Goal: Task Accomplishment & Management: Manage account settings

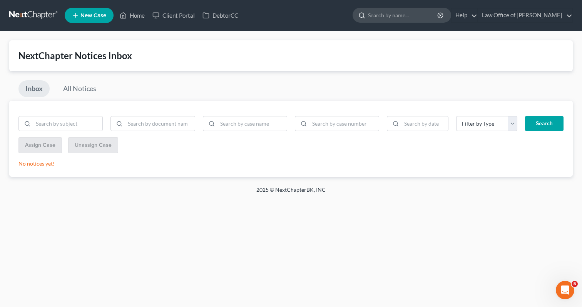
click at [395, 14] on input "search" at bounding box center [403, 15] width 70 height 14
type input "smart"
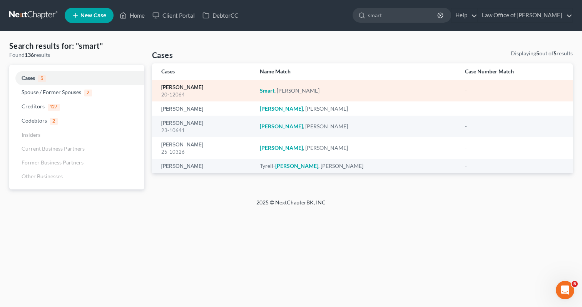
click at [188, 89] on link "[PERSON_NAME]" at bounding box center [182, 87] width 42 height 5
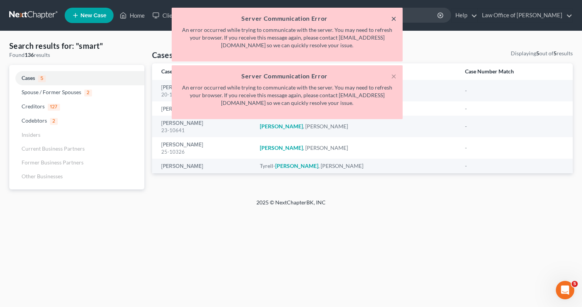
click at [394, 16] on button "×" at bounding box center [393, 18] width 5 height 9
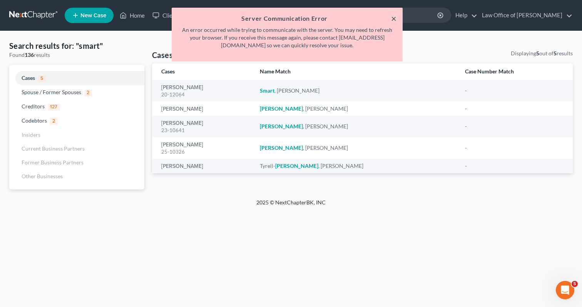
click at [392, 19] on button "×" at bounding box center [393, 18] width 5 height 9
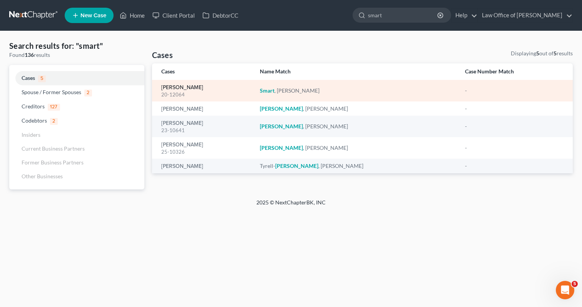
click at [183, 86] on link "[PERSON_NAME]" at bounding box center [182, 87] width 42 height 5
click at [182, 86] on link "[PERSON_NAME]" at bounding box center [182, 87] width 42 height 5
click at [180, 85] on link "[PERSON_NAME]" at bounding box center [182, 87] width 42 height 5
click at [274, 92] on em "Smart" at bounding box center [267, 90] width 15 height 7
click at [183, 89] on link "[PERSON_NAME]" at bounding box center [182, 87] width 42 height 5
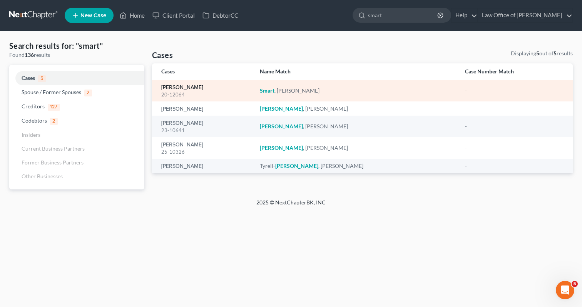
click at [182, 88] on link "[PERSON_NAME]" at bounding box center [182, 87] width 42 height 5
click at [178, 89] on link "[PERSON_NAME]" at bounding box center [182, 87] width 42 height 5
click at [181, 90] on link "[PERSON_NAME]" at bounding box center [182, 87] width 42 height 5
click at [274, 93] on em "Smart" at bounding box center [267, 90] width 15 height 7
click at [274, 91] on em "Smart" at bounding box center [267, 90] width 15 height 7
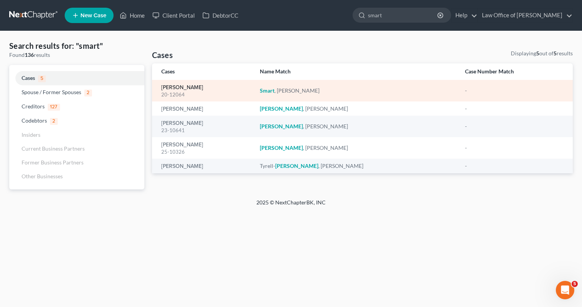
click at [180, 90] on link "[PERSON_NAME]" at bounding box center [182, 87] width 42 height 5
click at [180, 89] on link "[PERSON_NAME]" at bounding box center [182, 87] width 42 height 5
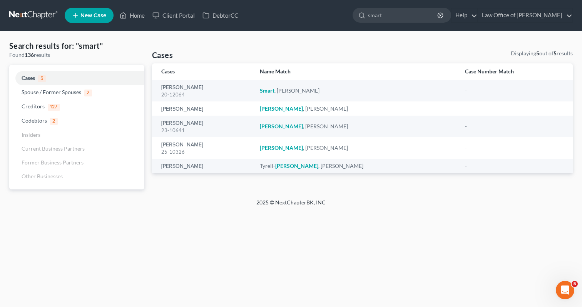
click at [40, 13] on link at bounding box center [33, 15] width 49 height 14
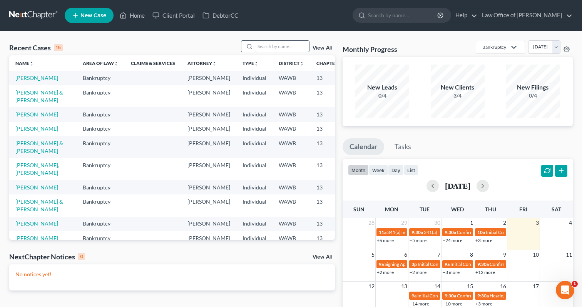
click at [260, 44] on input "search" at bounding box center [282, 46] width 54 height 11
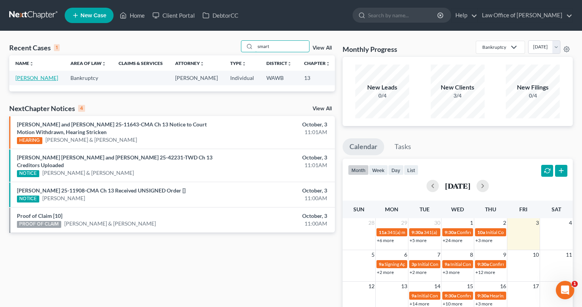
type input "smart"
click at [21, 79] on link "[PERSON_NAME]" at bounding box center [36, 78] width 43 height 7
select select "6"
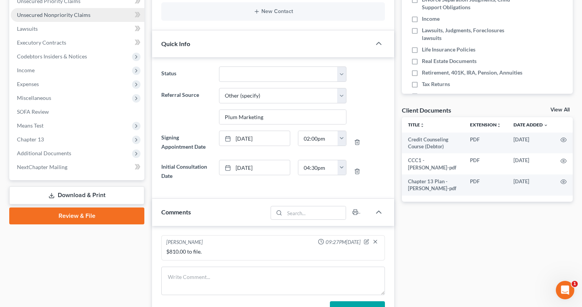
scroll to position [199, 0]
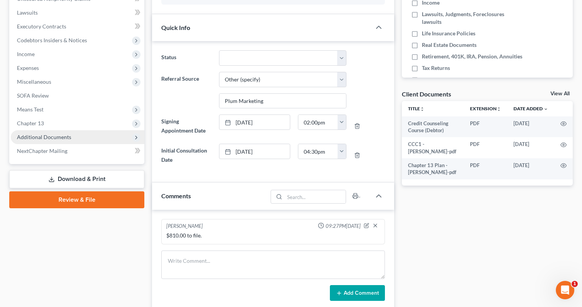
click at [75, 140] on span "Additional Documents" at bounding box center [77, 137] width 133 height 14
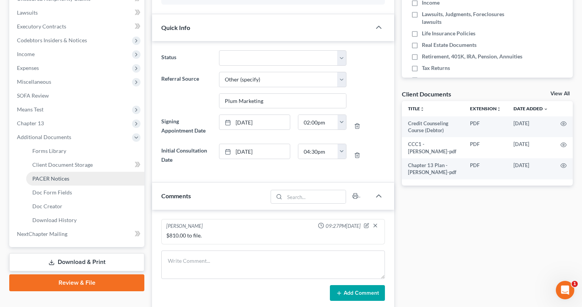
click at [69, 180] on link "PACER Notices" at bounding box center [85, 179] width 118 height 14
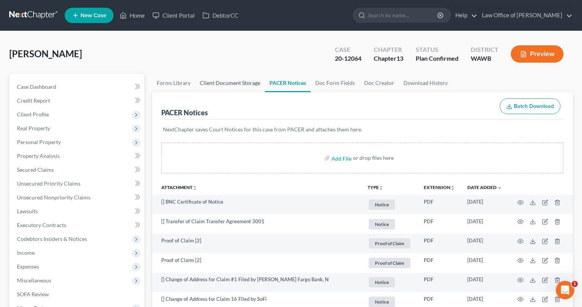
click at [213, 85] on link "Client Document Storage" at bounding box center [230, 83] width 70 height 18
select select "3"
select select "0"
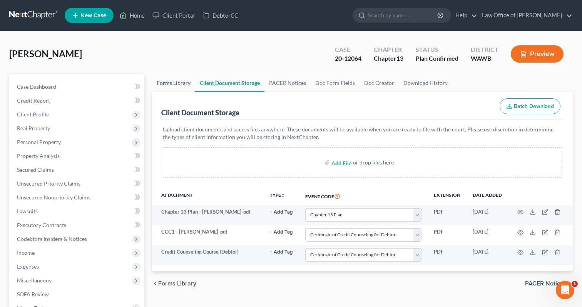
click at [173, 83] on link "Forms Library" at bounding box center [173, 83] width 43 height 18
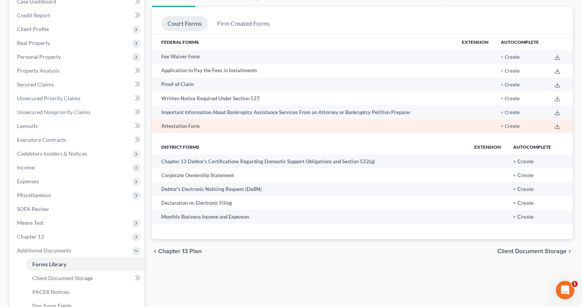
scroll to position [152, 0]
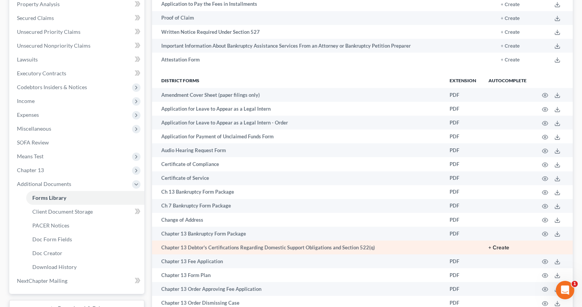
click at [501, 247] on button "+ Create" at bounding box center [498, 247] width 21 height 5
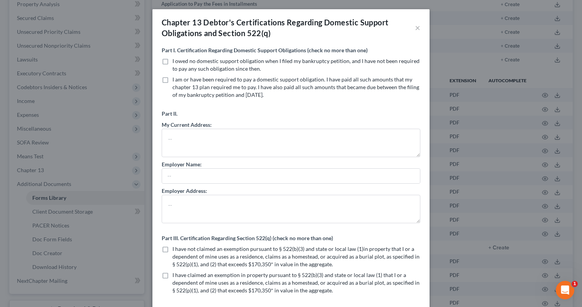
click at [172, 60] on label "I owed no domestic support obligation when I filed my bankruptcy petition, and …" at bounding box center [296, 64] width 248 height 15
click at [175, 60] on input "I owed no domestic support obligation when I filed my bankruptcy petition, and …" at bounding box center [177, 59] width 5 height 5
checkbox input "true"
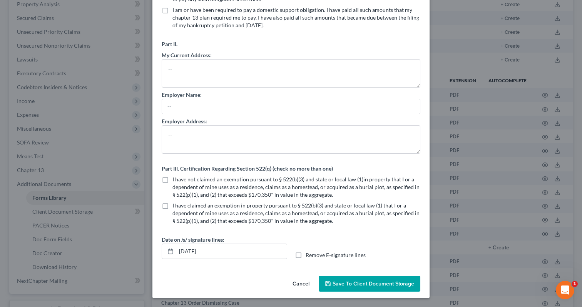
click at [172, 180] on label "I have not claimed an exemption pursuant to § 522(b)(3) and state or local law …" at bounding box center [296, 187] width 248 height 23
click at [175, 180] on input "I have not claimed an exemption pursuant to § 522(b)(3) and state or local law …" at bounding box center [177, 178] width 5 height 5
checkbox input "true"
click at [193, 252] on input "10/03/2025" at bounding box center [231, 251] width 110 height 15
type input "10/07/2025"
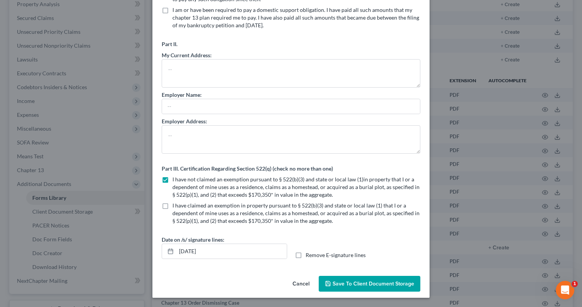
click at [354, 286] on span "Save to Client Document Storage" at bounding box center [373, 284] width 82 height 7
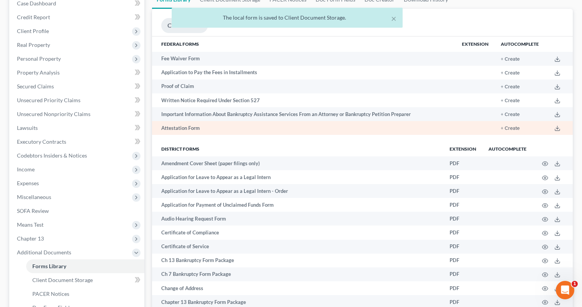
scroll to position [0, 0]
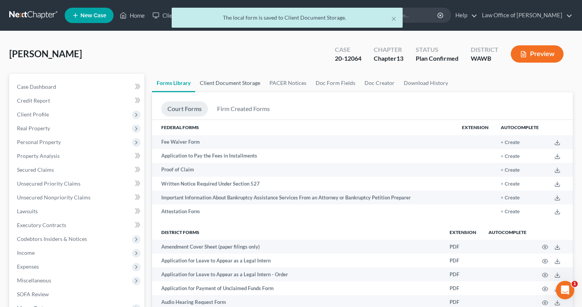
click at [242, 83] on link "Client Document Storage" at bounding box center [230, 83] width 70 height 18
select select "3"
select select "0"
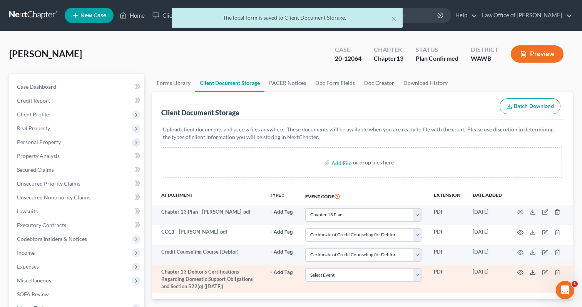
click at [532, 273] on line at bounding box center [532, 271] width 0 height 3
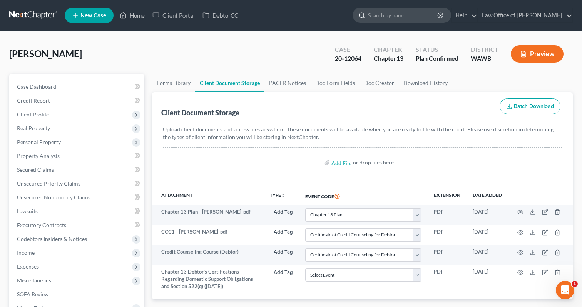
click at [402, 22] on input "search" at bounding box center [403, 15] width 70 height 14
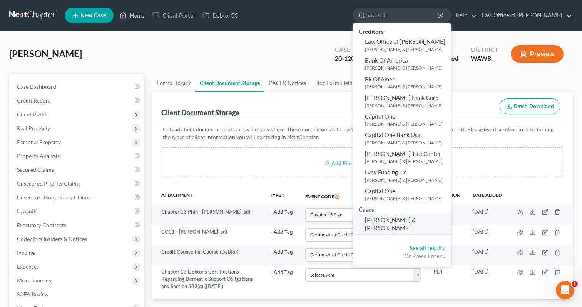
type input "marbett"
click at [415, 220] on span "[PERSON_NAME] & [PERSON_NAME]" at bounding box center [390, 224] width 51 height 15
select select "6"
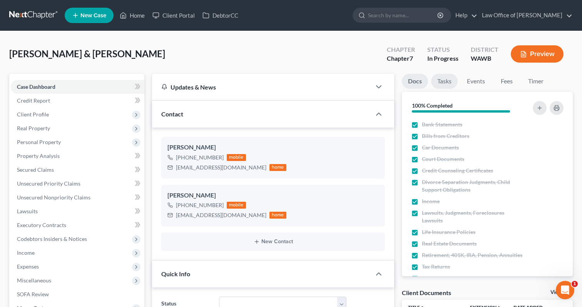
click at [443, 87] on link "Tasks" at bounding box center [444, 81] width 27 height 15
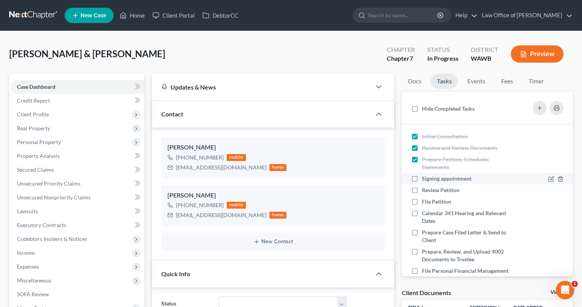
click at [422, 177] on label "Signing appointment" at bounding box center [450, 179] width 56 height 8
click at [425, 177] on input "Signing appointment" at bounding box center [427, 177] width 5 height 5
checkbox input "true"
click at [422, 188] on label "Review Petition" at bounding box center [444, 191] width 44 height 8
click at [425, 188] on input "Review Petition" at bounding box center [427, 189] width 5 height 5
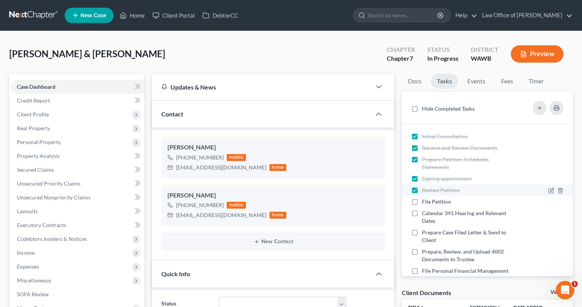
click at [422, 190] on label "Review Petition" at bounding box center [444, 191] width 44 height 8
click at [425, 190] on input "Review Petition" at bounding box center [427, 189] width 5 height 5
click at [422, 191] on label "Review Petition" at bounding box center [444, 191] width 44 height 8
click at [425, 191] on input "Review Petition" at bounding box center [427, 189] width 5 height 5
checkbox input "true"
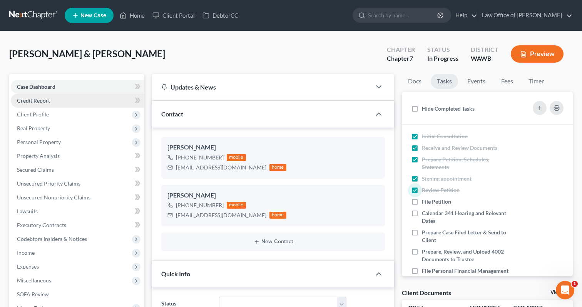
click at [90, 99] on link "Credit Report" at bounding box center [77, 101] width 133 height 14
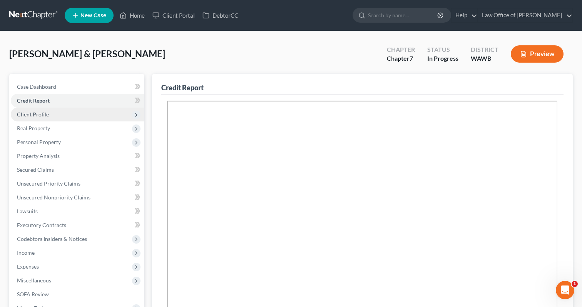
click at [83, 118] on span "Client Profile" at bounding box center [77, 115] width 133 height 14
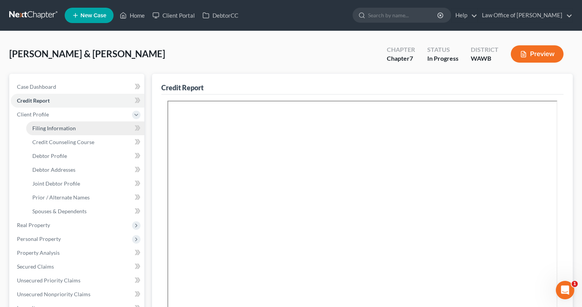
click at [83, 128] on link "Filing Information" at bounding box center [85, 129] width 118 height 14
select select "1"
select select "0"
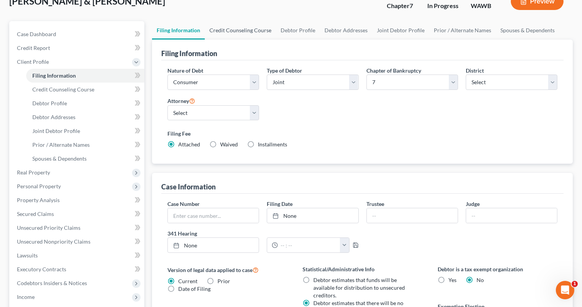
click at [237, 35] on link "Credit Counseling Course" at bounding box center [240, 30] width 71 height 18
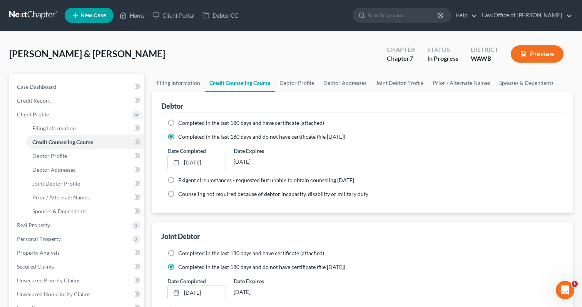
click at [225, 125] on span "Completed in the last 180 days and have certificate (attached)" at bounding box center [251, 123] width 146 height 7
click at [186, 124] on input "Completed in the last 180 days and have certificate (attached)" at bounding box center [183, 121] width 5 height 5
radio input "true"
radio input "false"
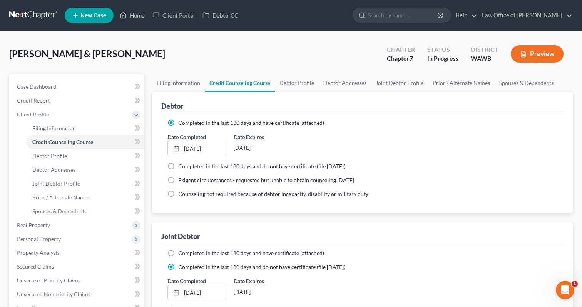
click at [181, 255] on span "Completed in the last 180 days and have certificate (attached)" at bounding box center [251, 253] width 146 height 7
click at [181, 255] on input "Completed in the last 180 days and have certificate (attached)" at bounding box center [183, 252] width 5 height 5
radio input "true"
radio input "false"
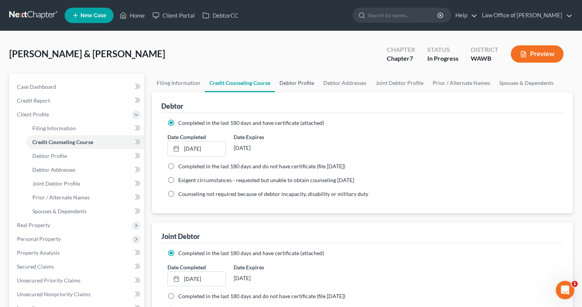
click at [292, 86] on link "Debtor Profile" at bounding box center [297, 83] width 44 height 18
select select "1"
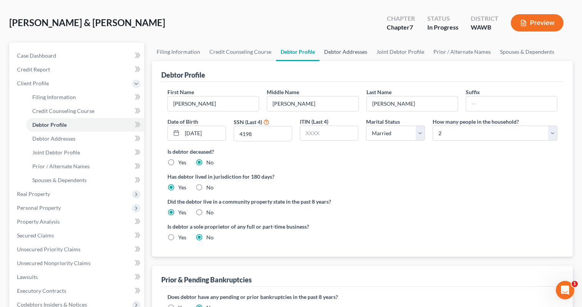
click at [347, 50] on link "Debtor Addresses" at bounding box center [345, 52] width 52 height 18
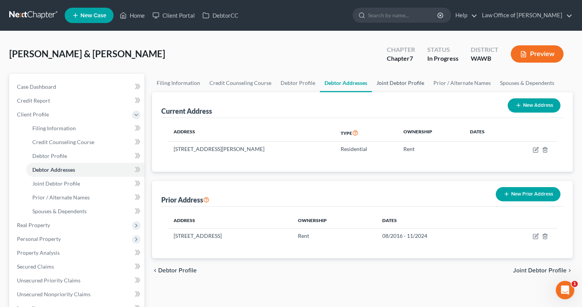
click at [383, 81] on link "Joint Debtor Profile" at bounding box center [400, 83] width 57 height 18
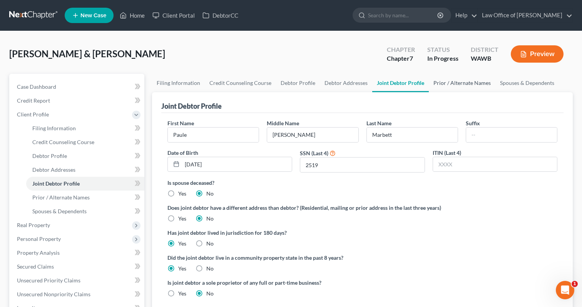
click at [456, 82] on link "Prior / Alternate Names" at bounding box center [461, 83] width 67 height 18
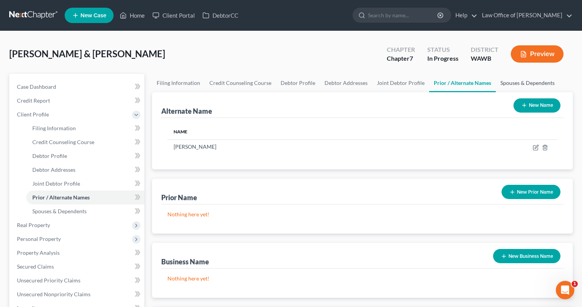
click at [510, 84] on link "Spouses & Dependents" at bounding box center [526, 83] width 63 height 18
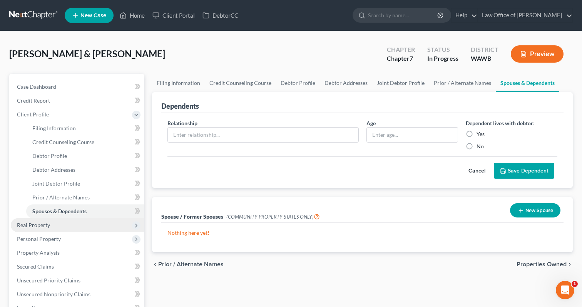
click at [53, 229] on span "Real Property" at bounding box center [77, 225] width 133 height 14
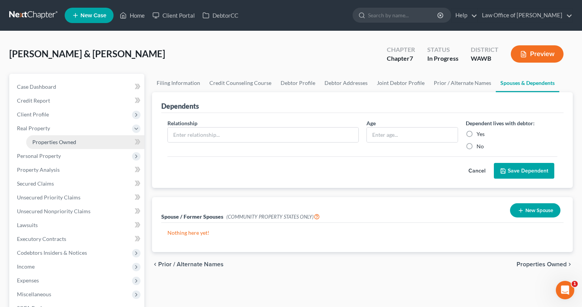
click at [98, 147] on link "Properties Owned" at bounding box center [85, 142] width 118 height 14
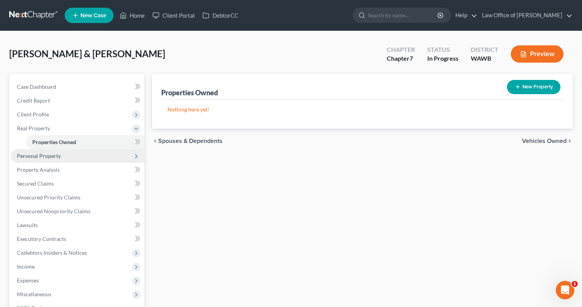
click at [88, 155] on span "Personal Property" at bounding box center [77, 156] width 133 height 14
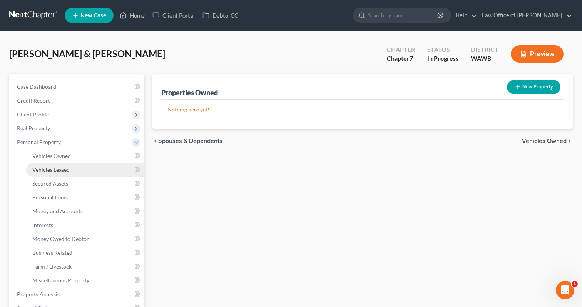
click at [87, 163] on link "Vehicles Leased" at bounding box center [85, 170] width 118 height 14
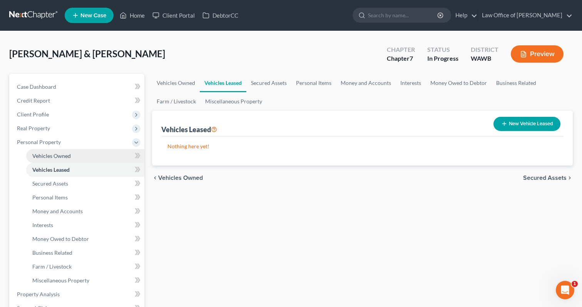
click at [88, 157] on link "Vehicles Owned" at bounding box center [85, 156] width 118 height 14
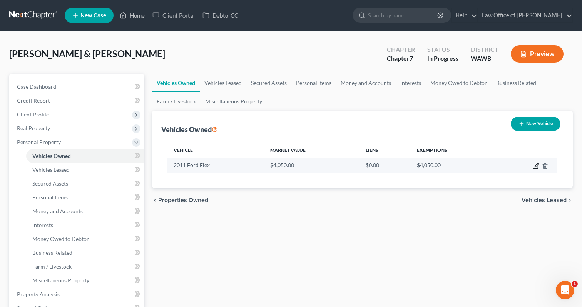
click at [536, 167] on icon "button" at bounding box center [535, 166] width 6 height 6
select select "0"
select select "15"
select select "2"
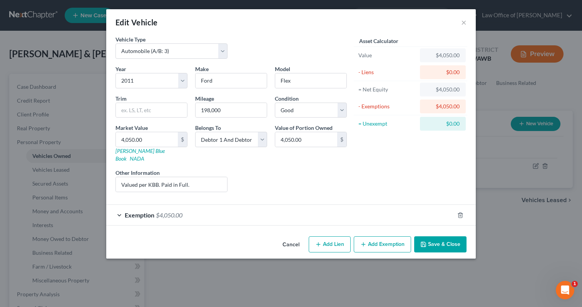
click at [448, 239] on button "Save & Close" at bounding box center [440, 245] width 52 height 16
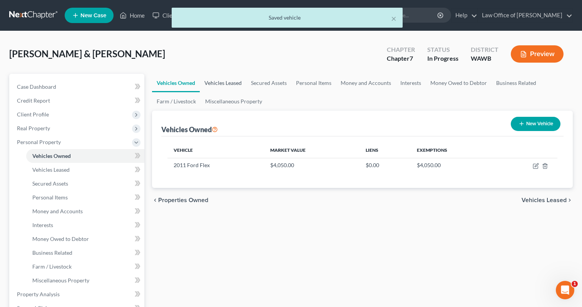
click at [226, 83] on link "Vehicles Leased" at bounding box center [223, 83] width 47 height 18
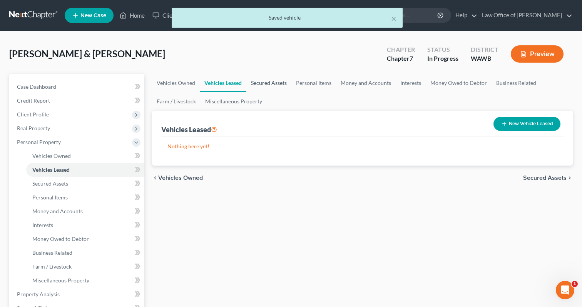
click at [272, 82] on link "Secured Assets" at bounding box center [268, 83] width 45 height 18
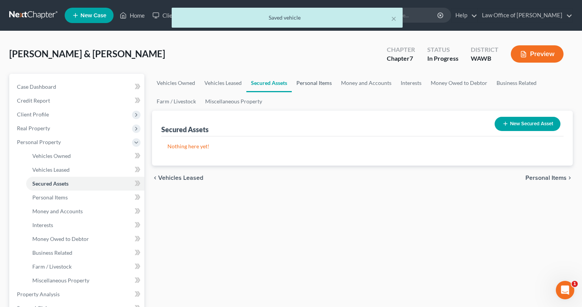
click at [307, 85] on link "Personal Items" at bounding box center [314, 83] width 45 height 18
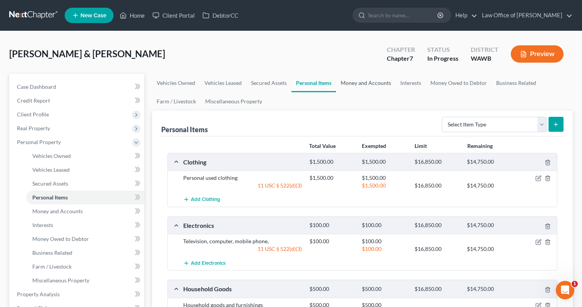
click at [365, 87] on link "Money and Accounts" at bounding box center [366, 83] width 60 height 18
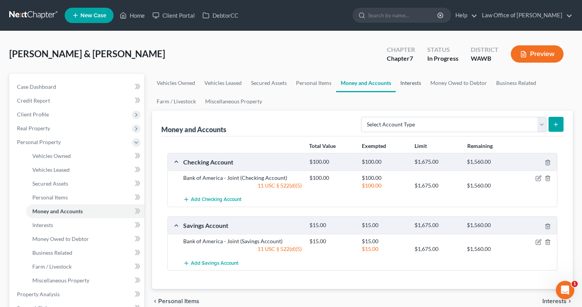
click at [415, 82] on link "Interests" at bounding box center [410, 83] width 30 height 18
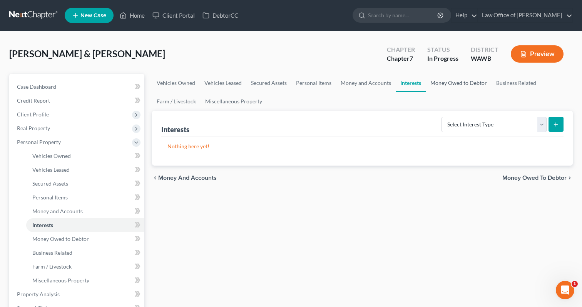
click at [432, 86] on link "Money Owed to Debtor" at bounding box center [458, 83] width 66 height 18
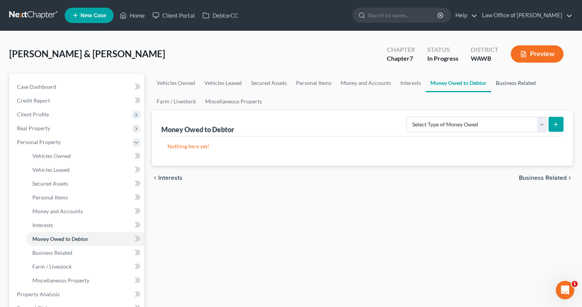
click at [495, 83] on link "Business Related" at bounding box center [515, 83] width 49 height 18
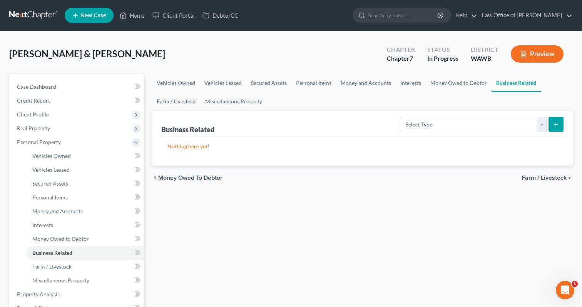
click at [170, 105] on link "Farm / Livestock" at bounding box center [176, 101] width 48 height 18
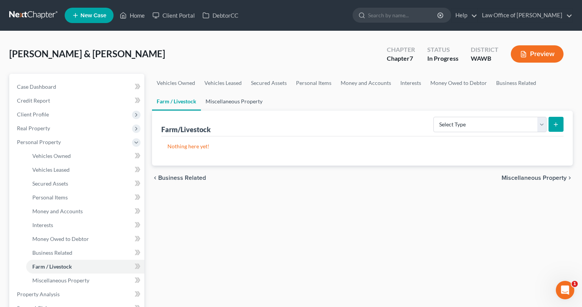
click at [231, 101] on link "Miscellaneous Property" at bounding box center [234, 101] width 66 height 18
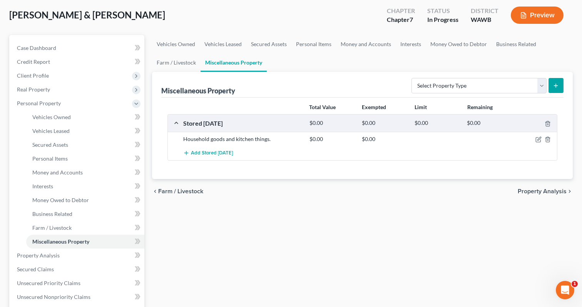
scroll to position [49, 0]
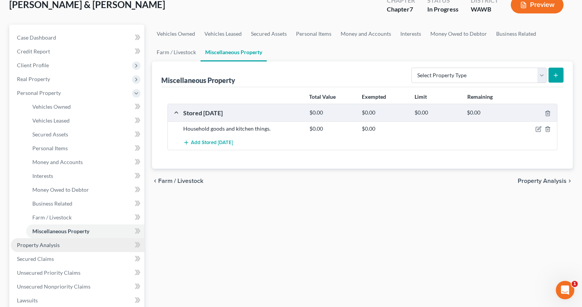
click at [90, 245] on link "Property Analysis" at bounding box center [77, 245] width 133 height 14
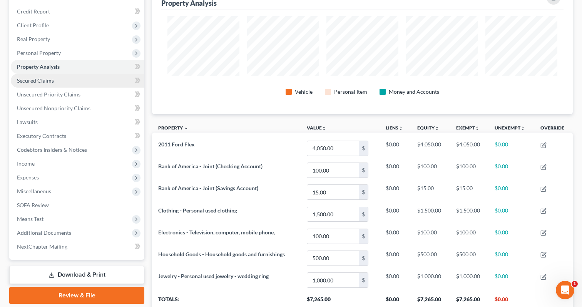
click at [92, 79] on link "Secured Claims" at bounding box center [77, 81] width 133 height 14
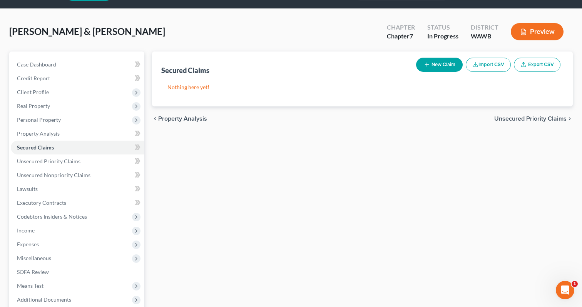
scroll to position [45, 0]
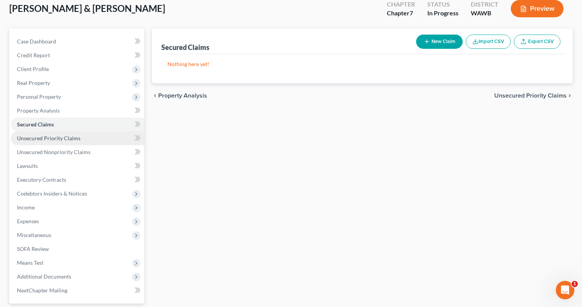
click at [62, 135] on span "Unsecured Priority Claims" at bounding box center [48, 138] width 63 height 7
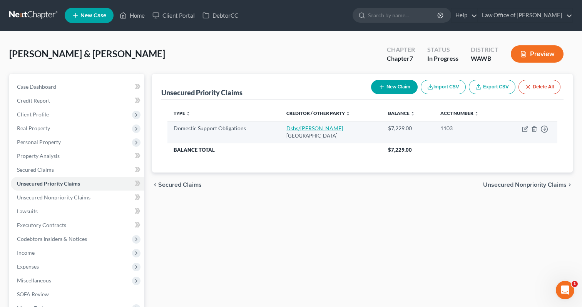
click at [294, 128] on link "Dshs/Dcs Everett" at bounding box center [314, 128] width 57 height 7
select select "50"
select select "0"
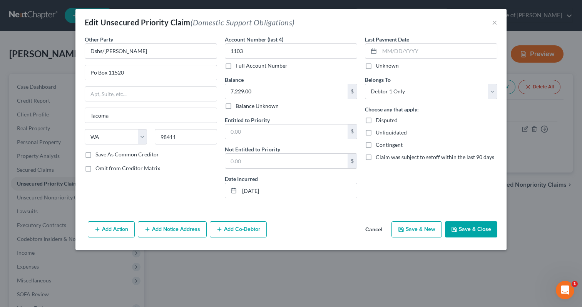
click at [463, 230] on button "Save & Close" at bounding box center [471, 230] width 52 height 16
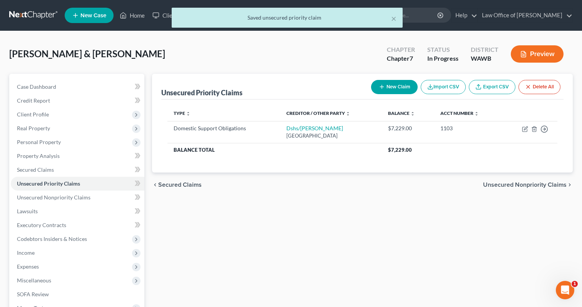
click at [501, 187] on span "Unsecured Nonpriority Claims" at bounding box center [524, 185] width 83 height 6
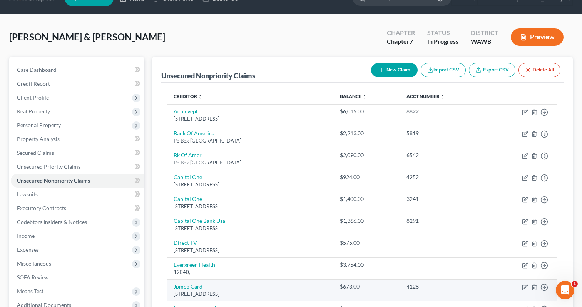
scroll to position [17, 0]
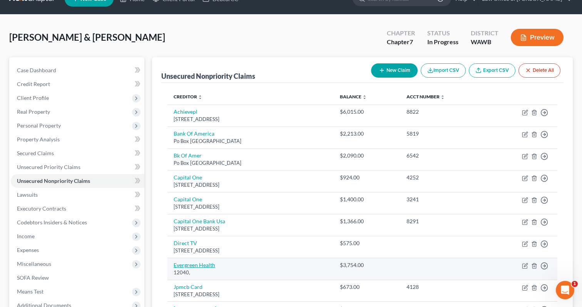
click at [204, 264] on link "Evergreen Health" at bounding box center [194, 265] width 42 height 7
select select "1"
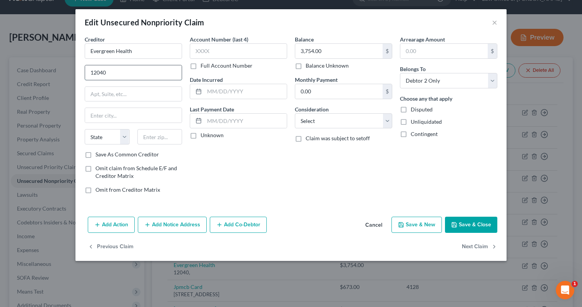
click at [133, 70] on input "12040" at bounding box center [133, 72] width 97 height 15
paste input "22-11475-CMA"
drag, startPoint x: 148, startPoint y: 73, endPoint x: 107, endPoint y: 75, distance: 41.2
click at [107, 75] on input "1204022-11475-CMA" at bounding box center [133, 72] width 97 height 15
paste input "NE 128th Street"
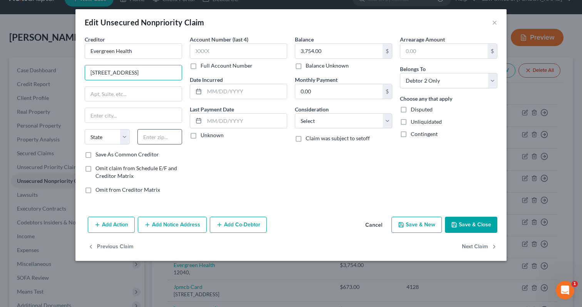
type input "12040 NE 128th Street"
click at [150, 138] on input "text" at bounding box center [159, 136] width 45 height 15
type input "980"
type input "NC"
select select "28"
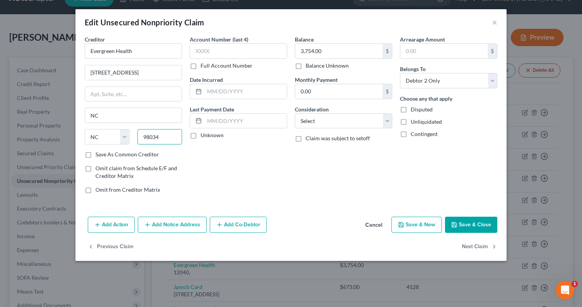
type input "98034"
type input "Kirkland"
select select "50"
click at [467, 225] on button "Save & Close" at bounding box center [471, 225] width 52 height 16
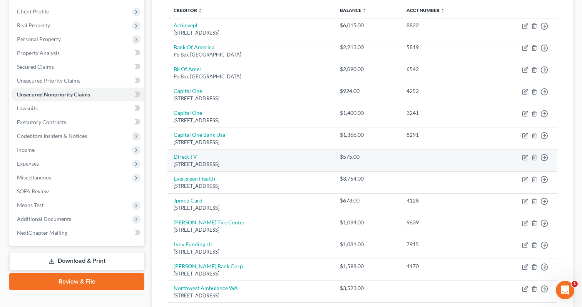
scroll to position [0, 0]
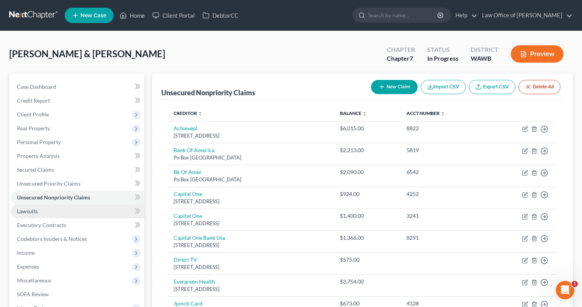
click at [67, 212] on link "Lawsuits" at bounding box center [77, 212] width 133 height 14
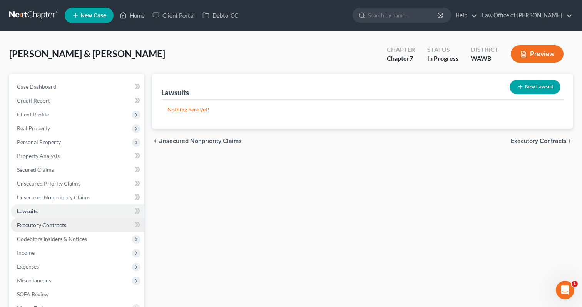
click at [69, 223] on link "Executory Contracts" at bounding box center [77, 225] width 133 height 14
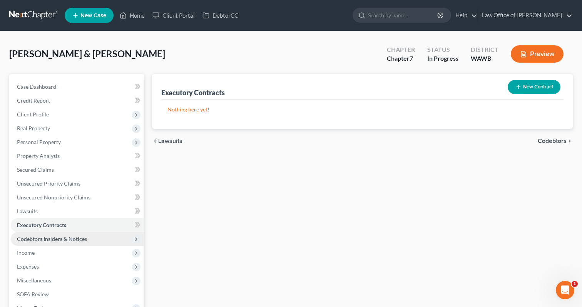
click at [73, 236] on span "Codebtors Insiders & Notices" at bounding box center [52, 239] width 70 height 7
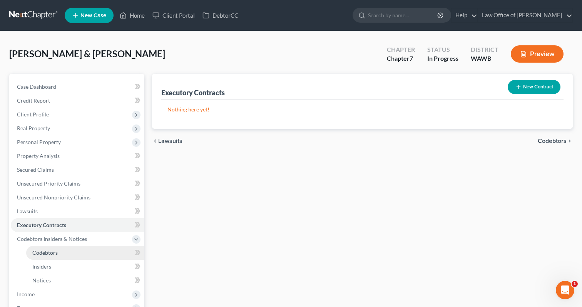
click at [92, 248] on link "Codebtors" at bounding box center [85, 253] width 118 height 14
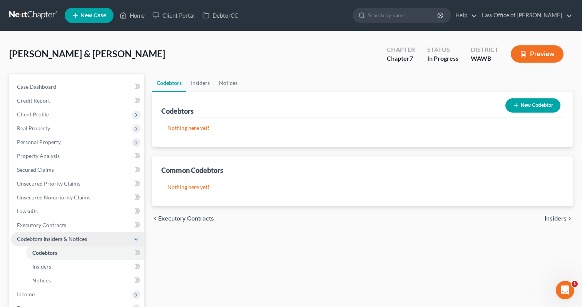
click at [94, 240] on span "Codebtors Insiders & Notices" at bounding box center [77, 239] width 133 height 14
click at [72, 250] on span "Income" at bounding box center [77, 253] width 133 height 14
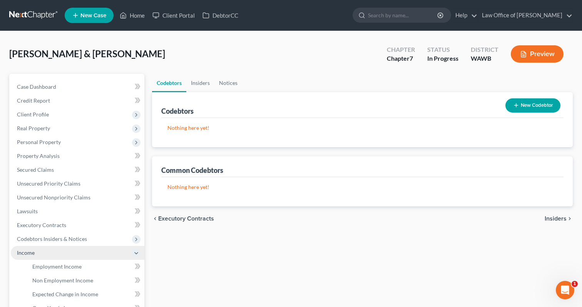
scroll to position [13, 0]
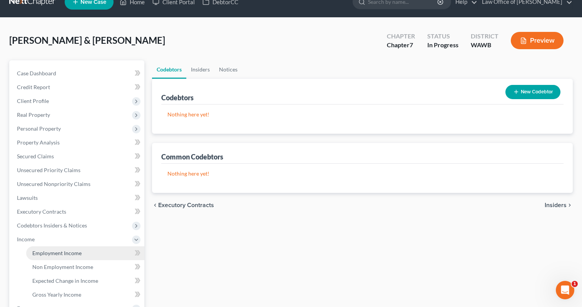
click at [72, 248] on link "Employment Income" at bounding box center [85, 254] width 118 height 14
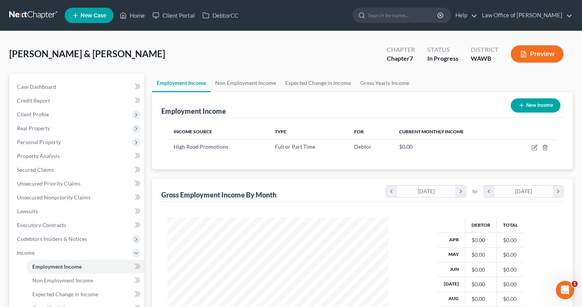
scroll to position [138, 236]
click at [532, 148] on icon "button" at bounding box center [534, 148] width 6 height 6
select select "0"
select select "50"
select select "0"
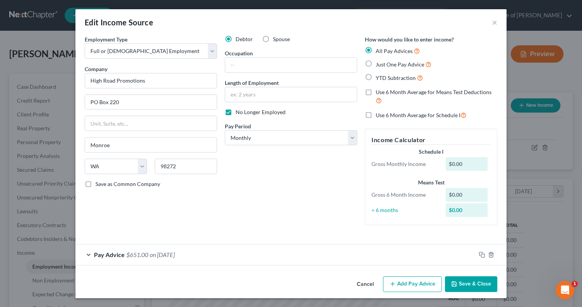
click at [475, 286] on button "Save & Close" at bounding box center [471, 285] width 52 height 16
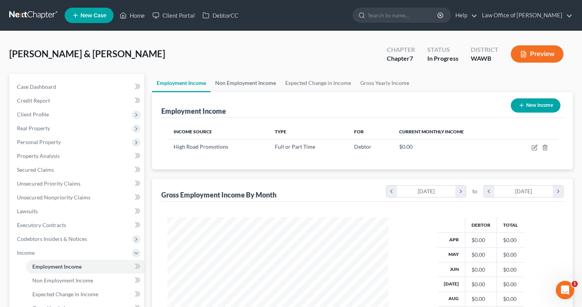
click at [246, 81] on link "Non Employment Income" at bounding box center [245, 83] width 70 height 18
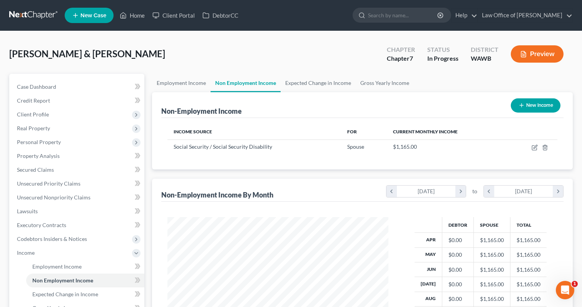
scroll to position [138, 236]
click at [536, 146] on icon "button" at bounding box center [534, 146] width 3 height 3
select select "4"
select select "0"
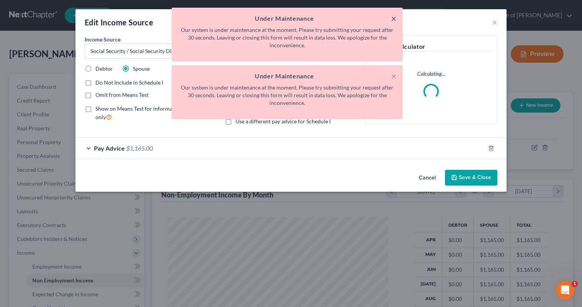
click at [392, 18] on button "×" at bounding box center [393, 18] width 5 height 9
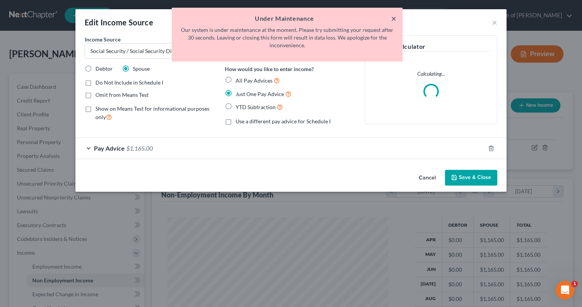
click at [392, 18] on button "×" at bounding box center [393, 18] width 5 height 9
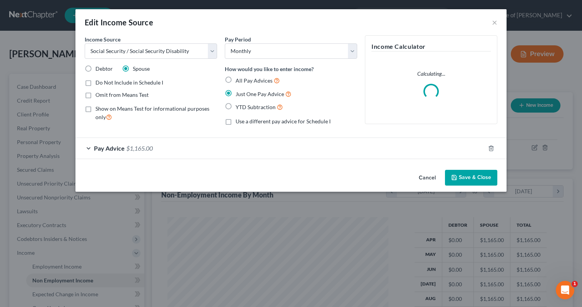
click at [485, 23] on div "Edit Income Source ×" at bounding box center [290, 22] width 431 height 26
click at [493, 23] on button "×" at bounding box center [494, 22] width 5 height 9
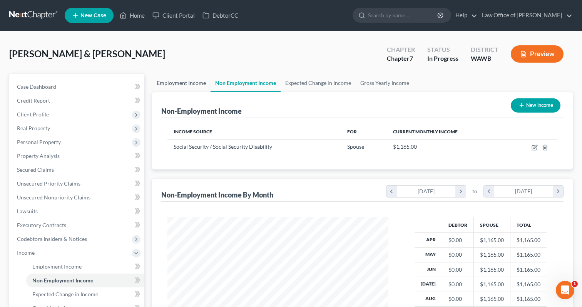
click at [181, 91] on link "Employment Income" at bounding box center [181, 83] width 58 height 18
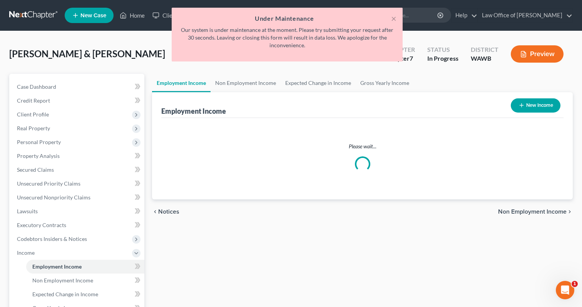
click at [389, 21] on h5 "Under Maintenance" at bounding box center [287, 18] width 218 height 9
click at [392, 21] on button "×" at bounding box center [393, 18] width 5 height 9
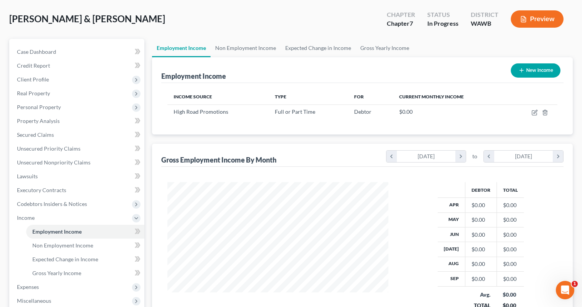
scroll to position [41, 0]
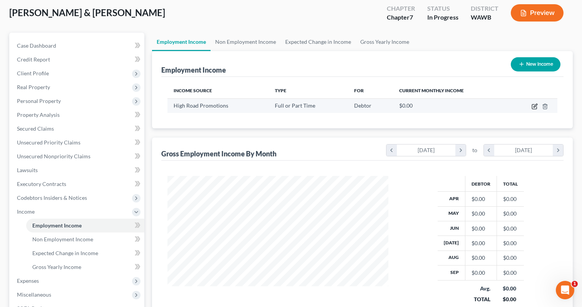
click at [534, 105] on icon "button" at bounding box center [534, 105] width 3 height 3
select select "0"
select select "50"
select select "0"
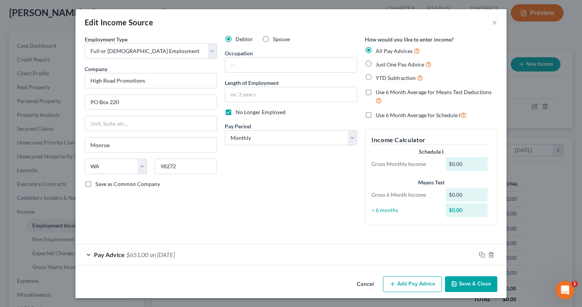
click at [387, 81] on span "YTD Subtraction" at bounding box center [395, 78] width 40 height 7
click at [383, 78] on input "YTD Subtraction" at bounding box center [380, 75] width 5 height 5
radio input "true"
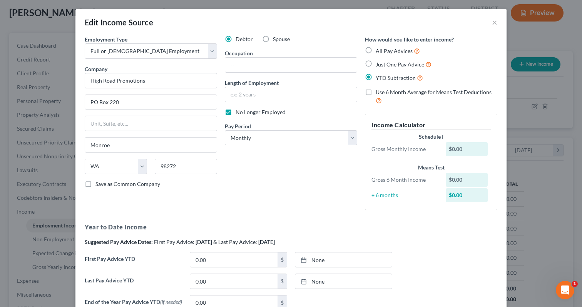
click at [387, 81] on span "YTD Subtraction" at bounding box center [395, 78] width 40 height 7
click at [383, 78] on input "YTD Subtraction" at bounding box center [380, 75] width 5 height 5
click at [377, 63] on span "Just One Pay Advice" at bounding box center [399, 64] width 48 height 7
click at [378, 63] on input "Just One Pay Advice" at bounding box center [380, 62] width 5 height 5
radio input "true"
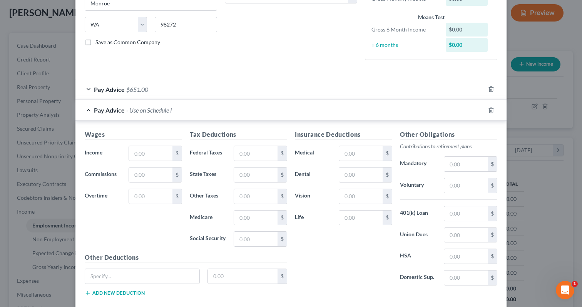
scroll to position [173, 0]
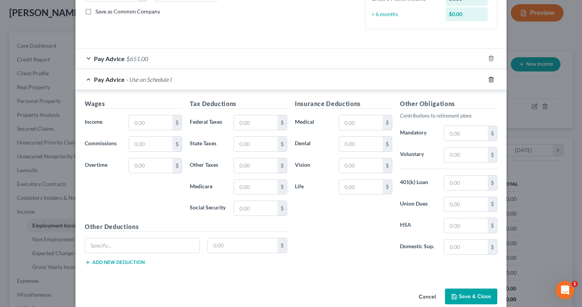
click at [490, 78] on icon "button" at bounding box center [491, 80] width 6 height 6
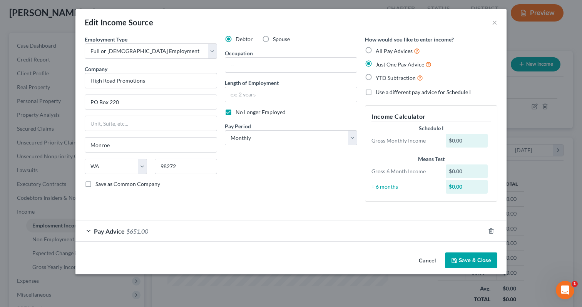
click at [468, 264] on button "Save & Close" at bounding box center [471, 261] width 52 height 16
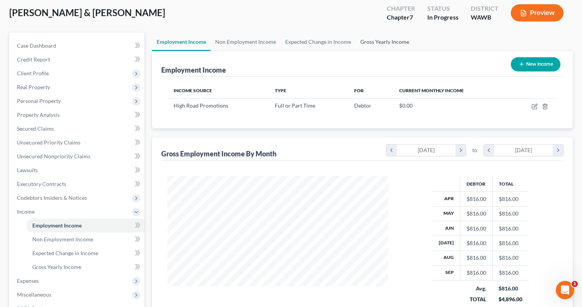
click at [380, 42] on link "Gross Yearly Income" at bounding box center [384, 42] width 58 height 18
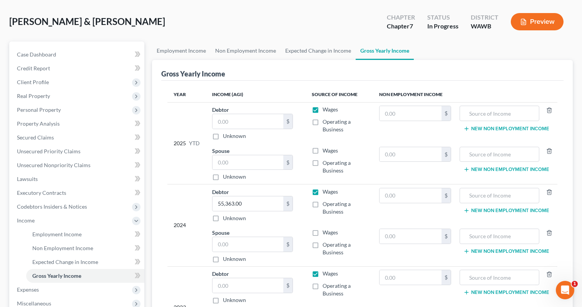
scroll to position [38, 0]
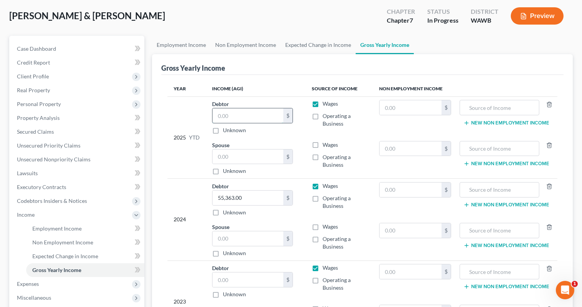
click at [240, 116] on input "text" at bounding box center [247, 115] width 71 height 15
click at [239, 123] on div "$" at bounding box center [252, 115] width 81 height 15
click at [239, 122] on input "text" at bounding box center [247, 115] width 71 height 15
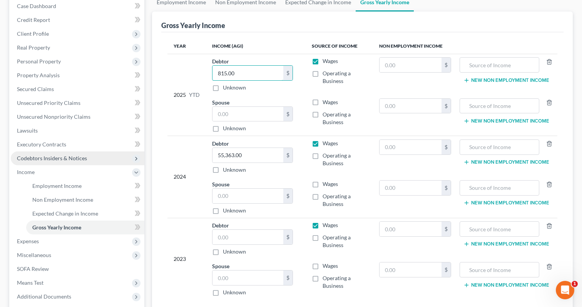
scroll to position [89, 0]
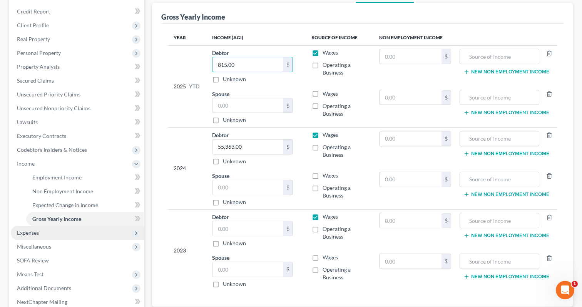
type input "815.00"
click at [88, 231] on span "Expenses" at bounding box center [77, 233] width 133 height 14
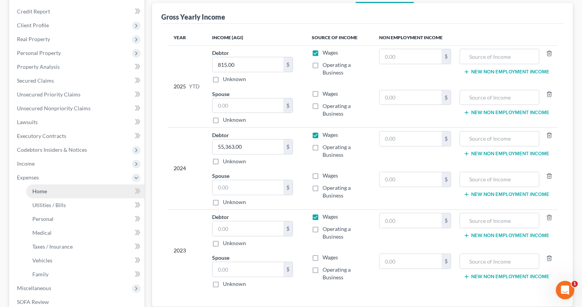
click at [93, 193] on link "Home" at bounding box center [85, 192] width 118 height 14
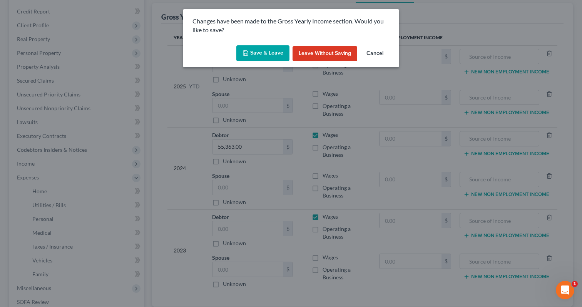
click at [250, 53] on button "Save & Leave" at bounding box center [262, 53] width 53 height 16
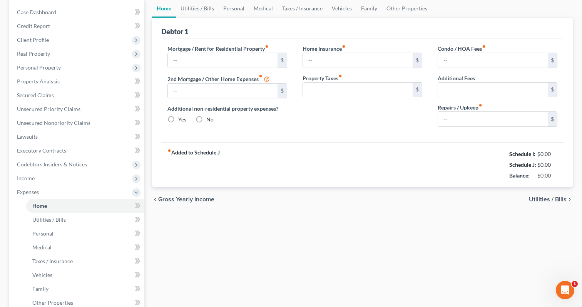
type input "0.00"
radio input "true"
type input "0.00"
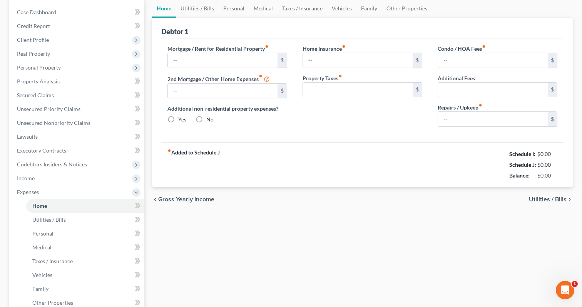
type input "0.00"
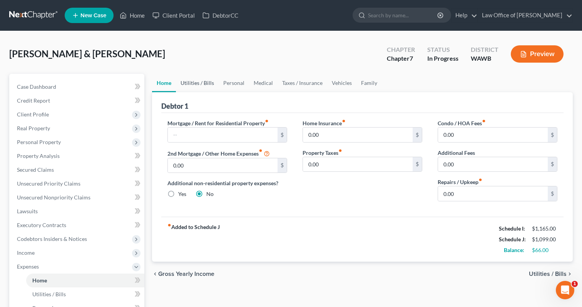
click at [195, 87] on link "Utilities / Bills" at bounding box center [197, 83] width 43 height 18
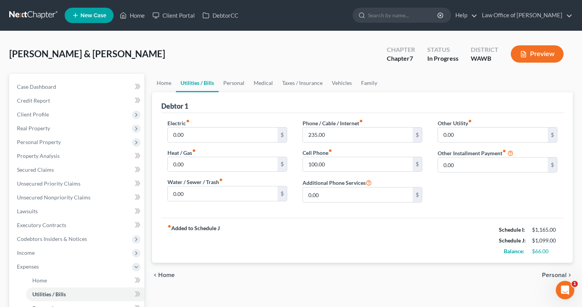
click at [218, 87] on link "Utilities / Bills" at bounding box center [197, 83] width 43 height 18
click at [224, 85] on link "Personal" at bounding box center [233, 83] width 30 height 18
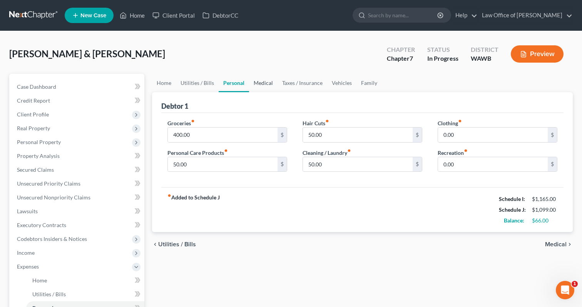
click at [267, 86] on link "Medical" at bounding box center [263, 83] width 28 height 18
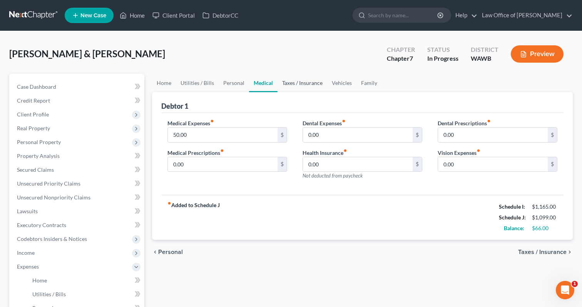
click at [282, 85] on link "Taxes / Insurance" at bounding box center [302, 83] width 50 height 18
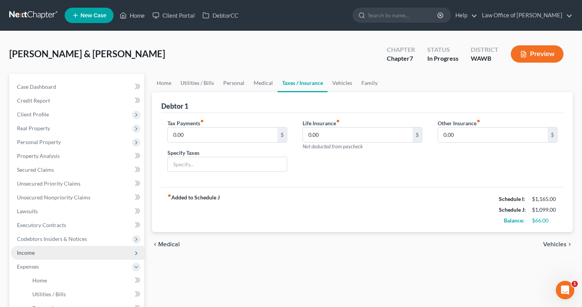
click at [50, 255] on span "Income" at bounding box center [77, 253] width 133 height 14
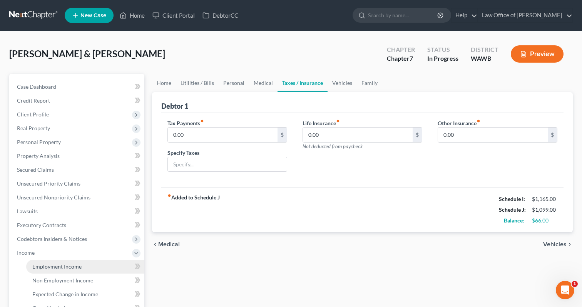
click at [57, 267] on span "Employment Income" at bounding box center [56, 266] width 49 height 7
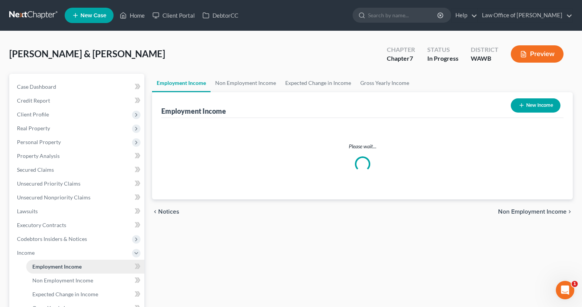
click at [58, 268] on span "Employment Income" at bounding box center [56, 266] width 49 height 7
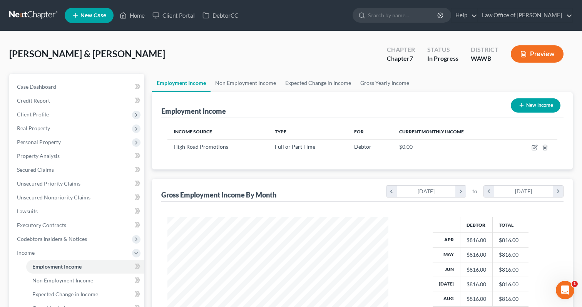
scroll to position [138, 236]
click at [375, 80] on link "Gross Yearly Income" at bounding box center [384, 83] width 58 height 18
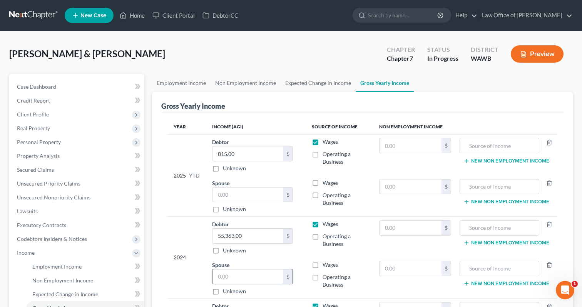
click at [249, 275] on input "text" at bounding box center [247, 277] width 71 height 15
type input "84,292"
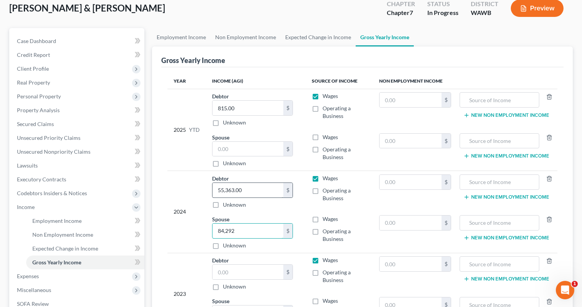
scroll to position [55, 0]
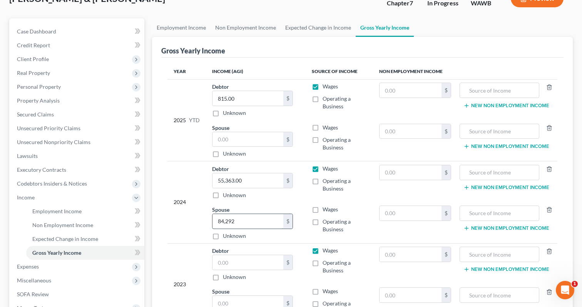
click at [246, 222] on input "84,292" at bounding box center [247, 221] width 71 height 15
drag, startPoint x: 246, startPoint y: 222, endPoint x: 191, endPoint y: 222, distance: 55.0
click at [191, 222] on tbody "2024 Debtor 55,363.00 $ Unknown Balance Undetermined 55,363.00 $ Unknown Wages …" at bounding box center [362, 203] width 390 height 82
click at [227, 258] on input "text" at bounding box center [247, 262] width 71 height 15
paste input "84,292"
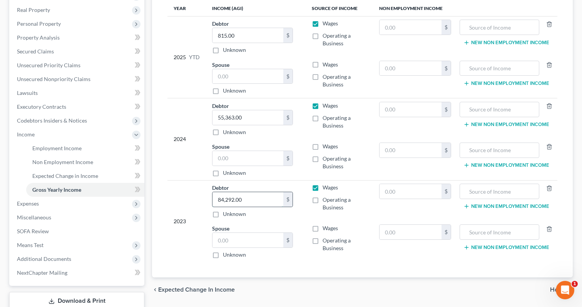
scroll to position [159, 0]
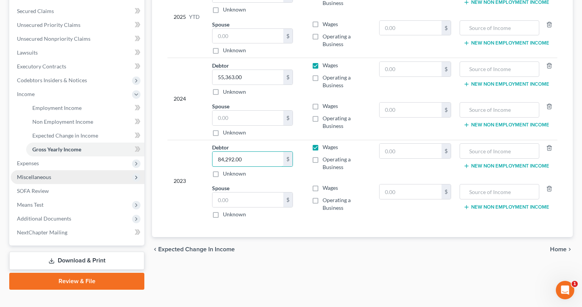
type input "84,292.00"
click at [72, 175] on span "Miscellaneous" at bounding box center [77, 177] width 133 height 14
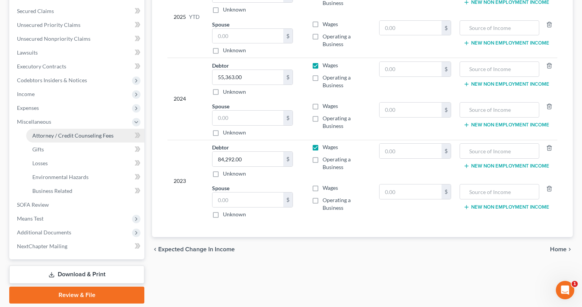
click at [81, 140] on link "Attorney / Credit Counseling Fees" at bounding box center [85, 136] width 118 height 14
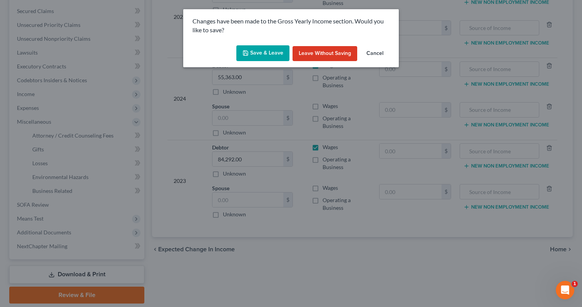
click at [255, 49] on button "Save & Leave" at bounding box center [262, 53] width 53 height 16
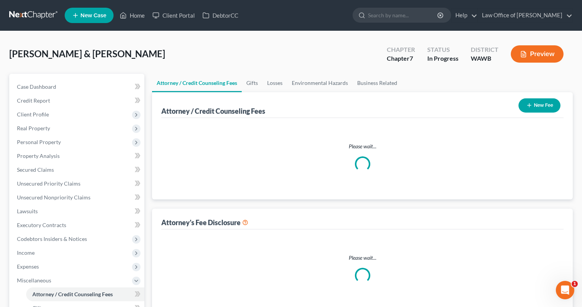
select select "0"
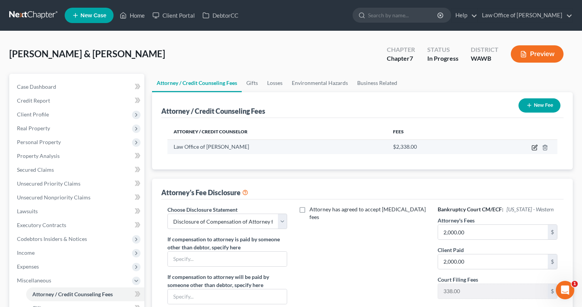
click at [536, 149] on icon "button" at bounding box center [534, 148] width 5 height 5
select select "50"
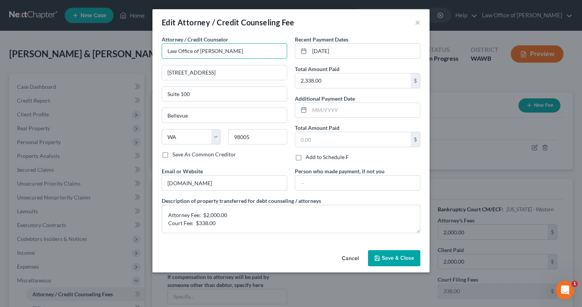
click at [210, 54] on input "Law Office of Lisa Tse" at bounding box center [224, 50] width 125 height 15
type input "Law Office of [PERSON_NAME]"
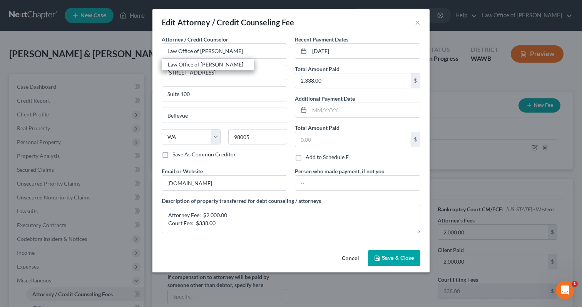
click at [386, 260] on span "Save & Close" at bounding box center [398, 258] width 32 height 7
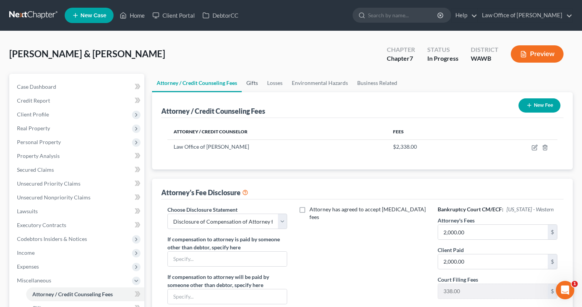
click at [250, 86] on link "Gifts" at bounding box center [252, 83] width 21 height 18
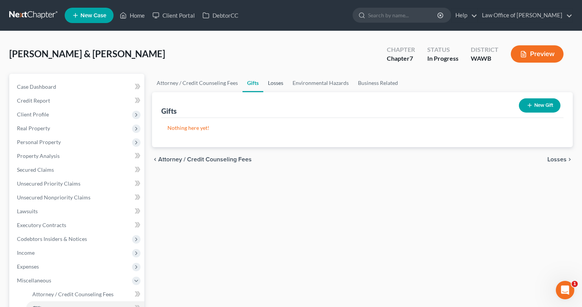
click at [278, 85] on link "Losses" at bounding box center [275, 83] width 25 height 18
click at [325, 88] on link "Environmental Hazards" at bounding box center [320, 83] width 65 height 18
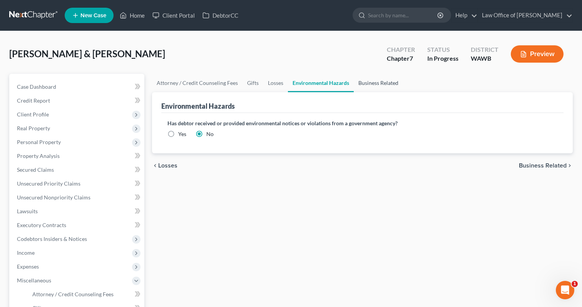
click at [367, 84] on link "Business Related" at bounding box center [377, 83] width 49 height 18
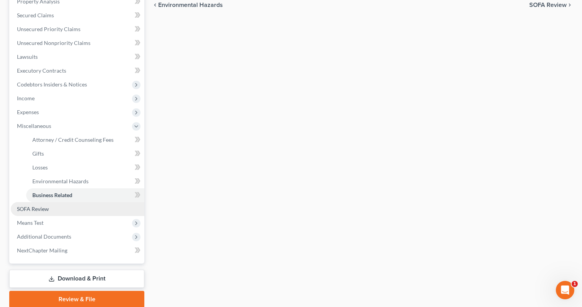
click at [69, 207] on link "SOFA Review" at bounding box center [77, 209] width 133 height 14
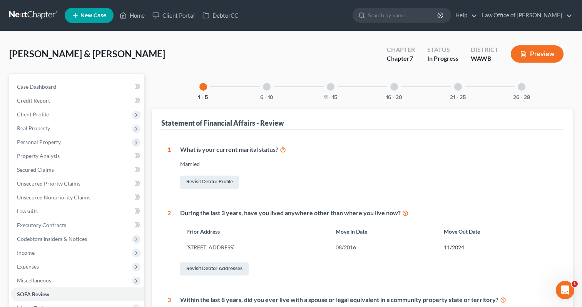
click at [256, 90] on div "6 - 10" at bounding box center [266, 87] width 26 height 26
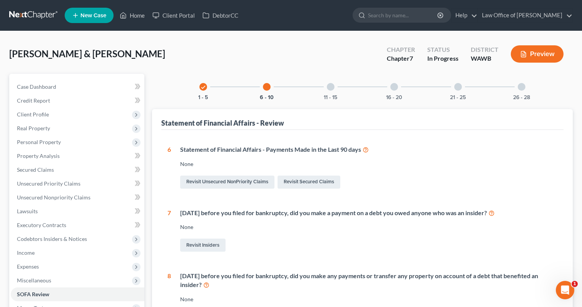
click at [313, 89] on div "check 1 - 5 6 - 10 11 - 15 16 - 20 21 - 25 26 - 28" at bounding box center [362, 87] width 345 height 26
click at [333, 88] on div at bounding box center [331, 87] width 8 height 8
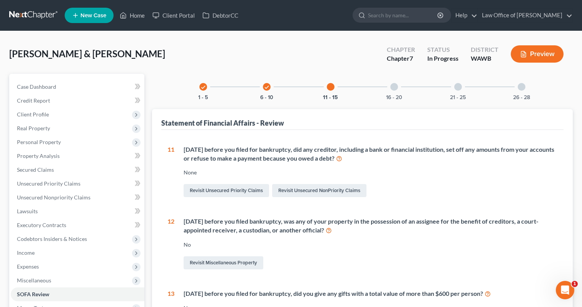
click at [396, 87] on div at bounding box center [394, 87] width 8 height 8
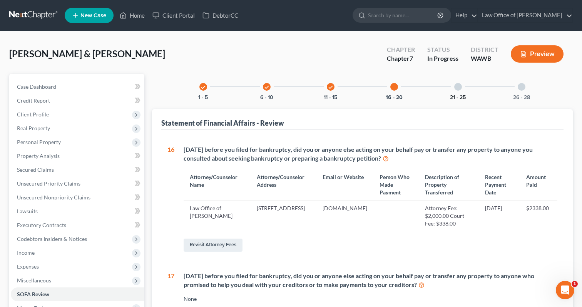
click at [454, 97] on button "21 - 25" at bounding box center [458, 97] width 16 height 5
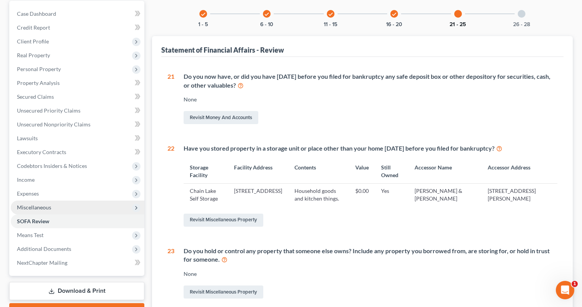
scroll to position [114, 0]
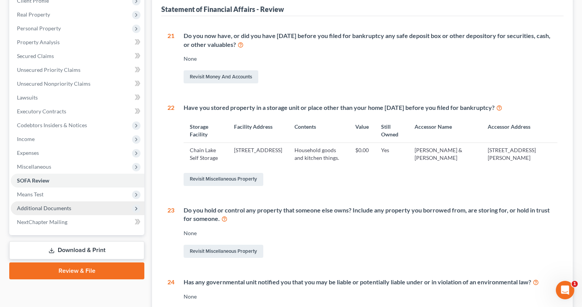
click at [45, 208] on span "Additional Documents" at bounding box center [44, 208] width 54 height 7
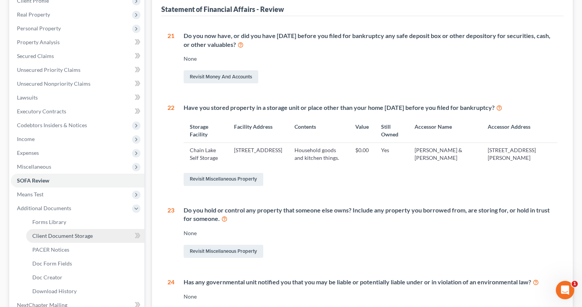
click at [77, 230] on link "Client Document Storage" at bounding box center [85, 236] width 118 height 14
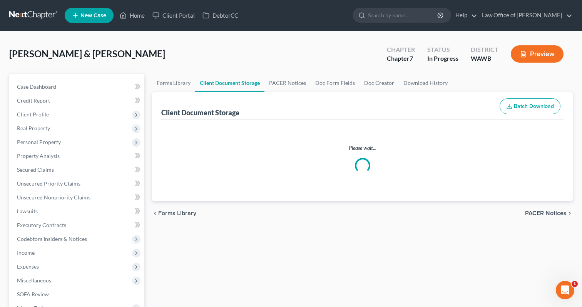
select select "0"
select select "1"
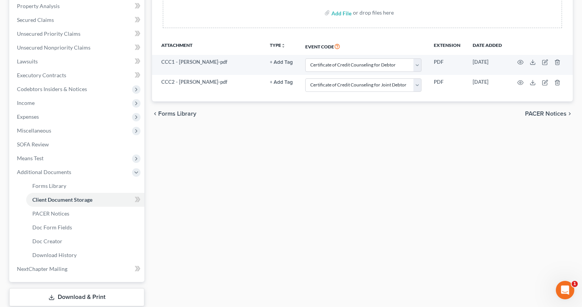
scroll to position [198, 0]
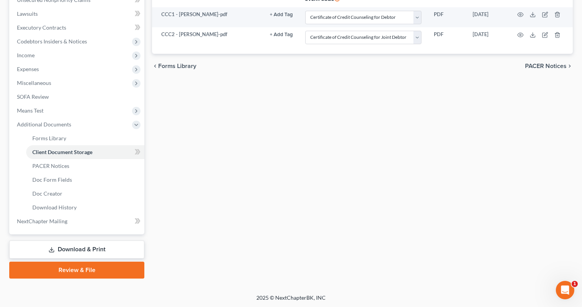
click at [97, 248] on link "Download & Print" at bounding box center [76, 250] width 135 height 18
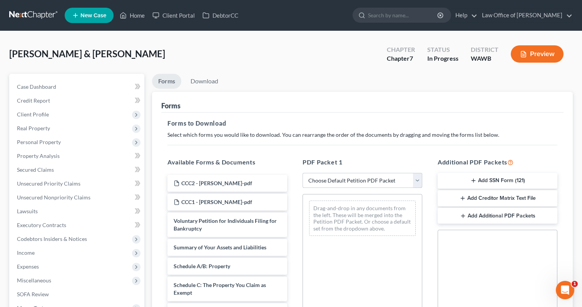
click at [358, 178] on select "Choose Default Petition PDF Packet Complete Bankruptcy Petition (all forms and …" at bounding box center [362, 180] width 120 height 15
select select "0"
click at [302, 173] on select "Choose Default Petition PDF Packet Complete Bankruptcy Petition (all forms and …" at bounding box center [362, 180] width 120 height 15
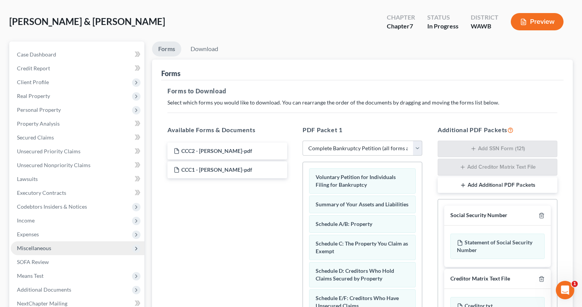
scroll to position [168, 0]
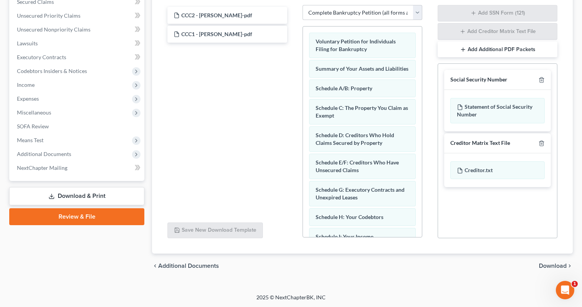
click at [548, 263] on span "Download" at bounding box center [552, 266] width 28 height 6
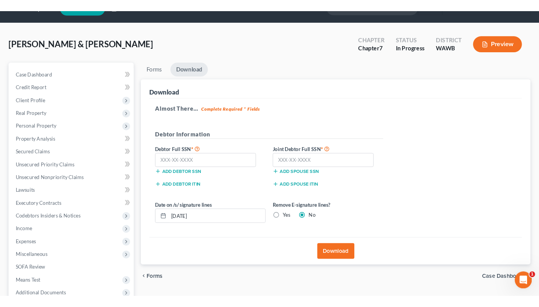
scroll to position [0, 0]
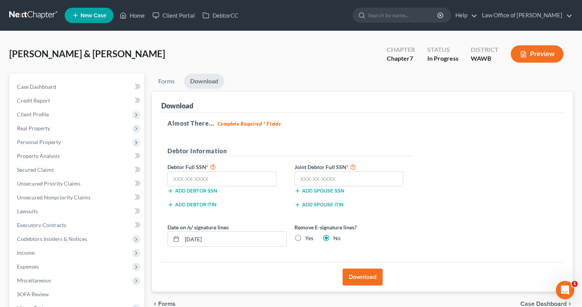
click at [537, 56] on button "Preview" at bounding box center [536, 53] width 53 height 17
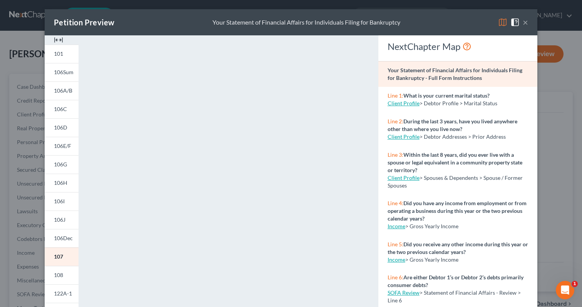
click at [526, 23] on button "×" at bounding box center [524, 22] width 5 height 9
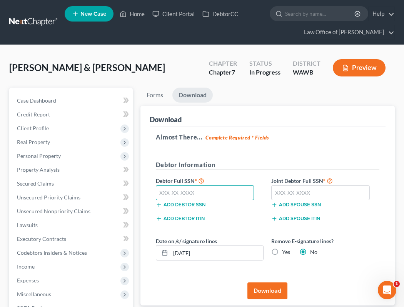
click at [200, 197] on input "text" at bounding box center [205, 192] width 98 height 15
type input "530-04-4198"
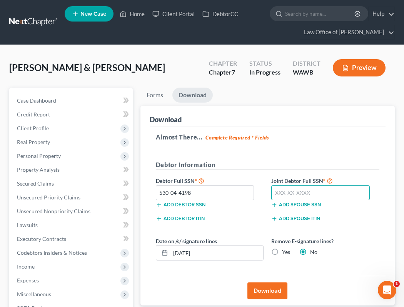
click at [298, 197] on input "text" at bounding box center [320, 192] width 98 height 15
click at [302, 196] on input "532" at bounding box center [320, 192] width 98 height 15
type input "532-76-2519"
click at [282, 251] on label "Yes" at bounding box center [286, 252] width 8 height 8
click at [285, 251] on input "Yes" at bounding box center [287, 250] width 5 height 5
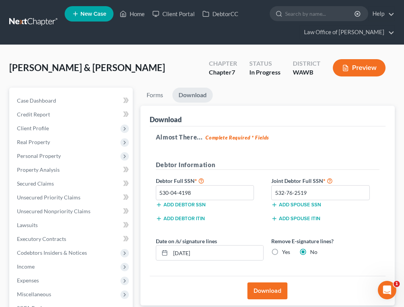
radio input "true"
radio input "false"
drag, startPoint x: 253, startPoint y: 252, endPoint x: 141, endPoint y: 245, distance: 112.5
click at [141, 245] on div "Download Almost There... Complete Required * Fields Debtor Information Debtor F…" at bounding box center [267, 206] width 254 height 200
click at [260, 292] on button "Download" at bounding box center [267, 291] width 40 height 17
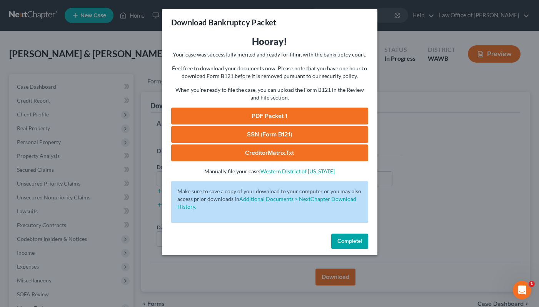
click at [268, 116] on link "PDF Packet 1" at bounding box center [269, 116] width 197 height 17
click at [276, 135] on link "SSN (Form B121)" at bounding box center [269, 134] width 197 height 17
click at [282, 158] on link "CreditorMatrix.txt" at bounding box center [269, 153] width 197 height 17
click at [356, 240] on span "Complete!" at bounding box center [349, 241] width 25 height 7
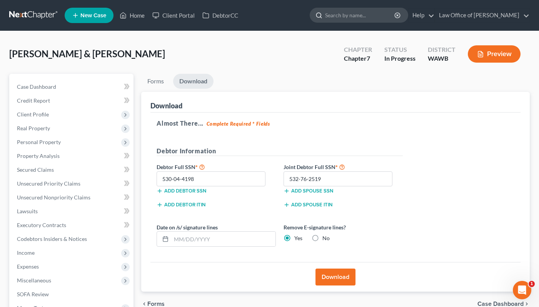
click at [378, 11] on input "search" at bounding box center [360, 15] width 70 height 14
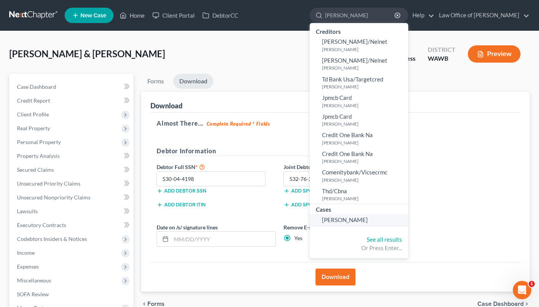
type input "edgren"
click at [384, 216] on link "[PERSON_NAME]" at bounding box center [359, 220] width 98 height 12
select select "6"
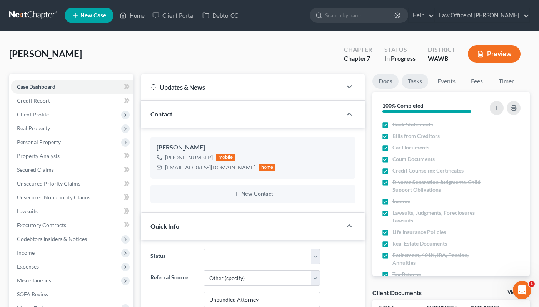
click at [419, 78] on link "Tasks" at bounding box center [415, 81] width 27 height 15
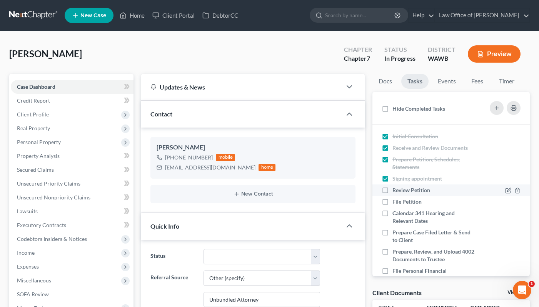
click at [392, 191] on label "Review Petition" at bounding box center [414, 191] width 44 height 8
click at [395, 191] on input "Review Petition" at bounding box center [397, 189] width 5 height 5
checkbox input "true"
click at [447, 77] on link "Events" at bounding box center [447, 81] width 30 height 15
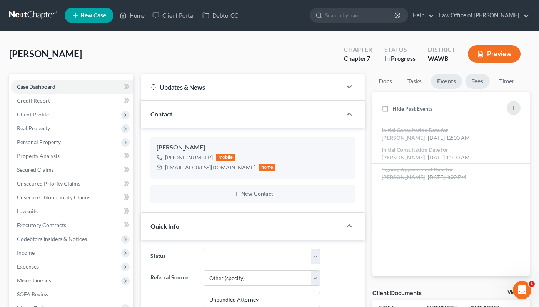
click at [470, 77] on link "Fees" at bounding box center [477, 81] width 25 height 15
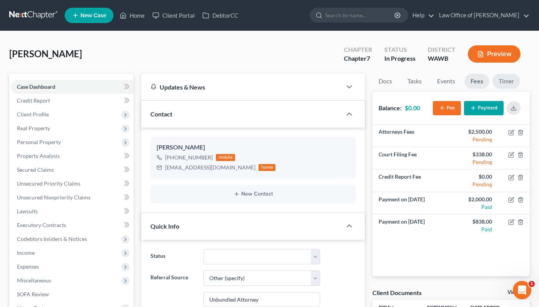
click at [504, 78] on link "Timer" at bounding box center [506, 81] width 28 height 15
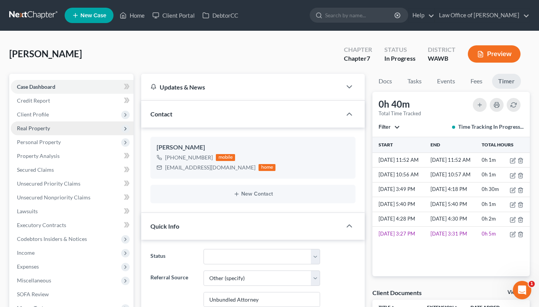
click at [88, 125] on span "Real Property" at bounding box center [72, 129] width 123 height 14
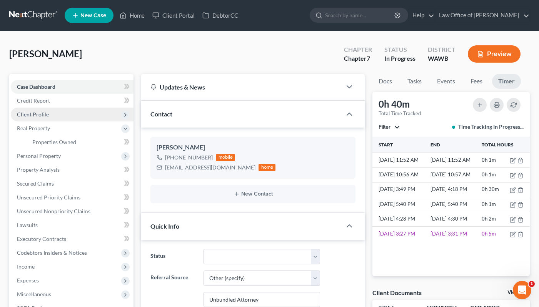
click at [98, 114] on span "Client Profile" at bounding box center [72, 115] width 123 height 14
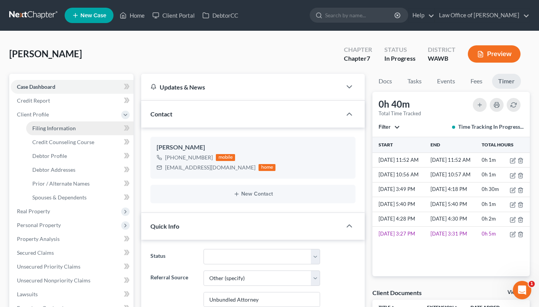
click at [96, 124] on link "Filing Information" at bounding box center [79, 129] width 107 height 14
select select "1"
select select "0"
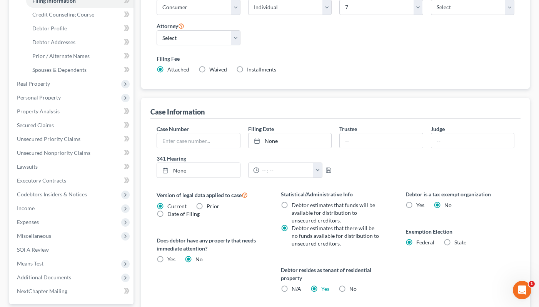
scroll to position [33, 0]
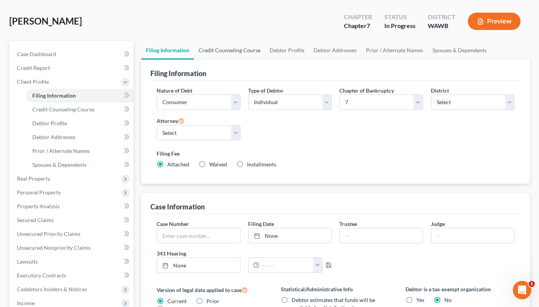
click at [222, 45] on link "Credit Counseling Course" at bounding box center [229, 50] width 71 height 18
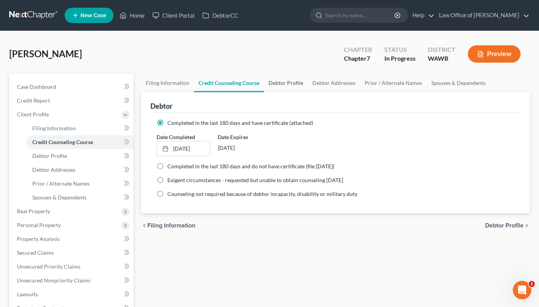
click at [289, 82] on link "Debtor Profile" at bounding box center [286, 83] width 44 height 18
select select "0"
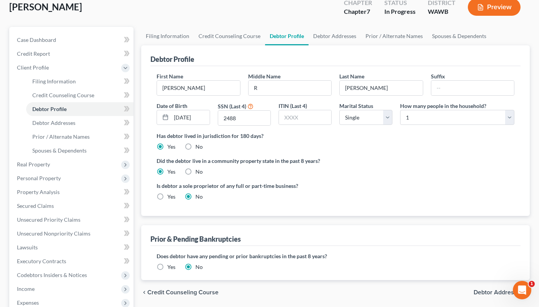
scroll to position [37, 0]
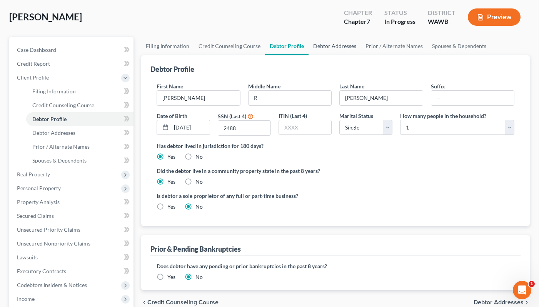
click at [328, 52] on link "Debtor Addresses" at bounding box center [334, 46] width 52 height 18
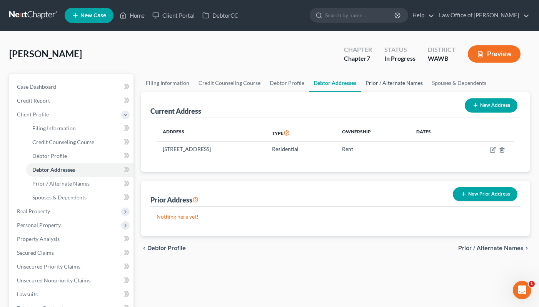
click at [375, 84] on link "Prior / Alternate Names" at bounding box center [394, 83] width 67 height 18
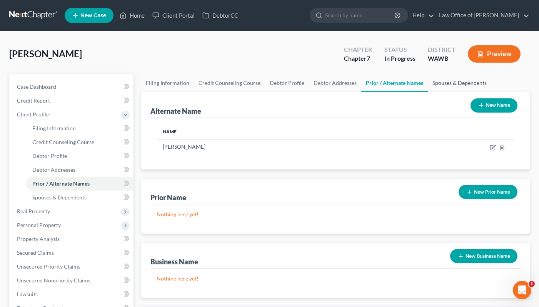
click at [439, 85] on link "Spouses & Dependents" at bounding box center [459, 83] width 63 height 18
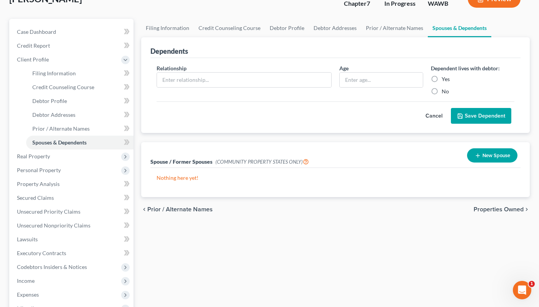
scroll to position [133, 0]
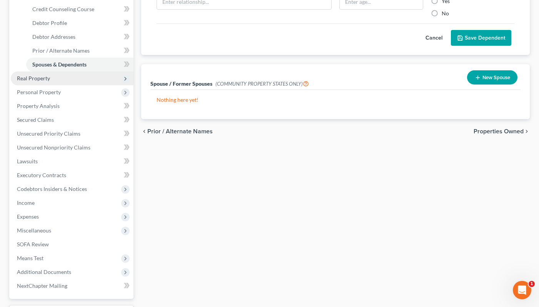
click at [100, 81] on span "Real Property" at bounding box center [72, 79] width 123 height 14
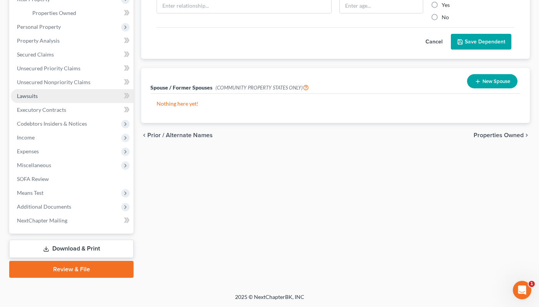
scroll to position [128, 0]
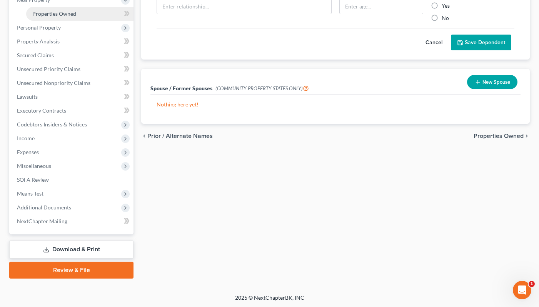
click at [88, 19] on link "Properties Owned" at bounding box center [79, 14] width 107 height 14
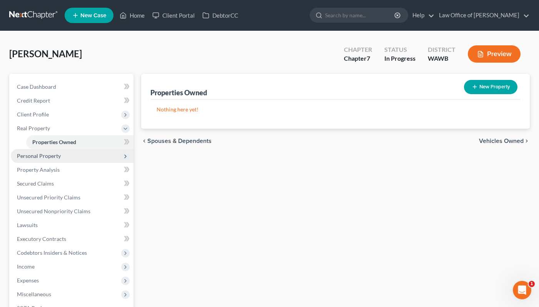
click at [94, 156] on span "Personal Property" at bounding box center [72, 156] width 123 height 14
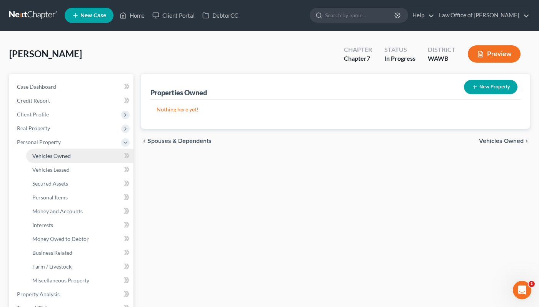
click at [92, 152] on link "Vehicles Owned" at bounding box center [79, 156] width 107 height 14
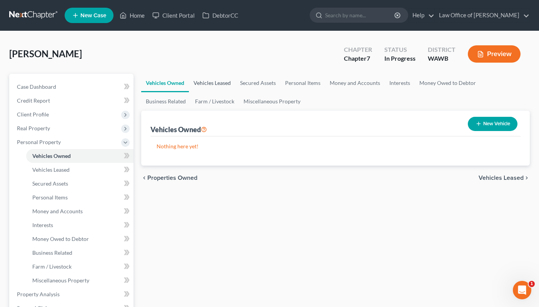
click at [217, 81] on link "Vehicles Leased" at bounding box center [212, 83] width 47 height 18
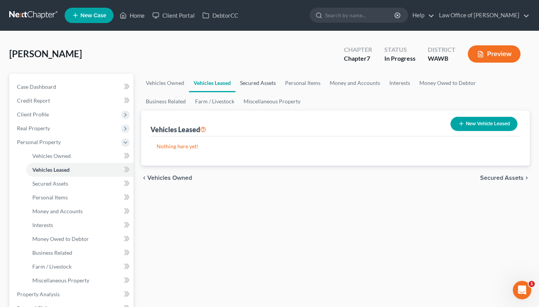
click at [255, 83] on link "Secured Assets" at bounding box center [257, 83] width 45 height 18
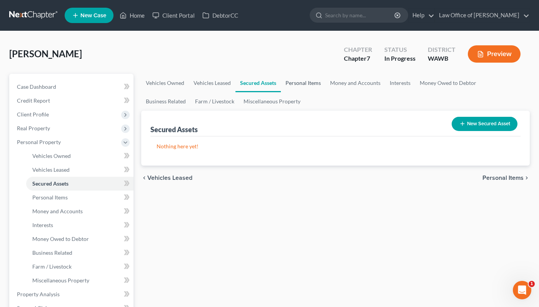
click at [299, 81] on link "Personal Items" at bounding box center [303, 83] width 45 height 18
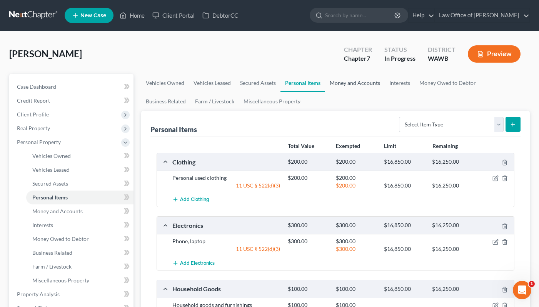
click at [345, 86] on link "Money and Accounts" at bounding box center [355, 83] width 60 height 18
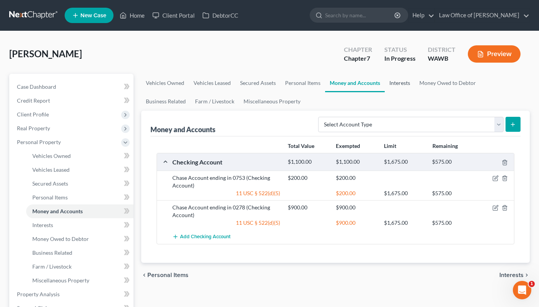
click at [394, 85] on link "Interests" at bounding box center [400, 83] width 30 height 18
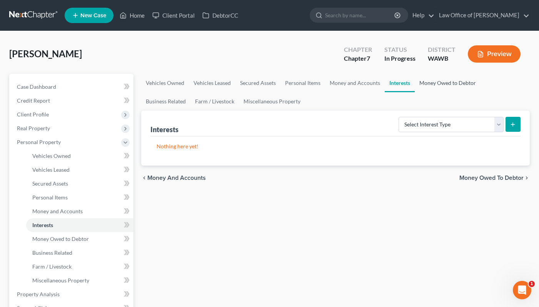
click at [434, 86] on link "Money Owed to Debtor" at bounding box center [448, 83] width 66 height 18
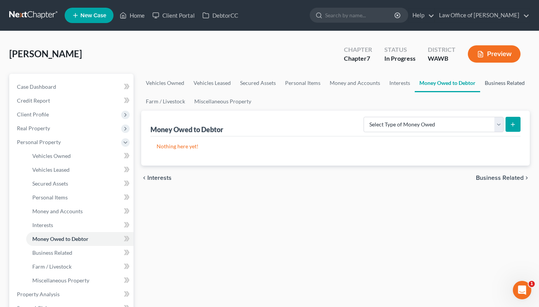
click at [491, 81] on link "Business Related" at bounding box center [504, 83] width 49 height 18
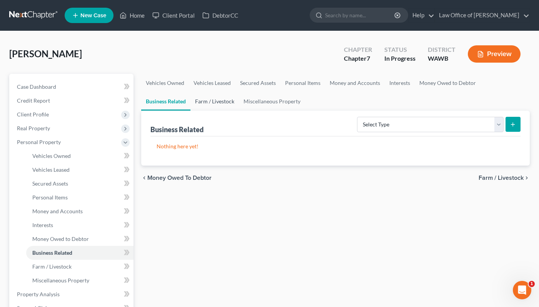
click at [190, 102] on link "Farm / Livestock" at bounding box center [214, 101] width 48 height 18
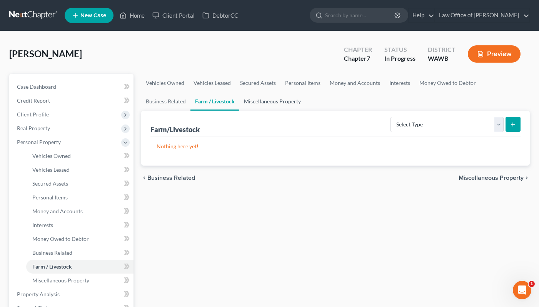
click at [239, 104] on link "Miscellaneous Property" at bounding box center [272, 101] width 66 height 18
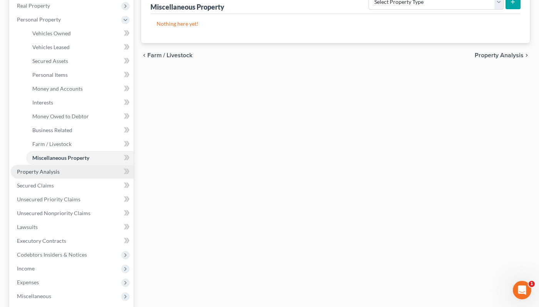
click at [92, 173] on link "Property Analysis" at bounding box center [72, 172] width 123 height 14
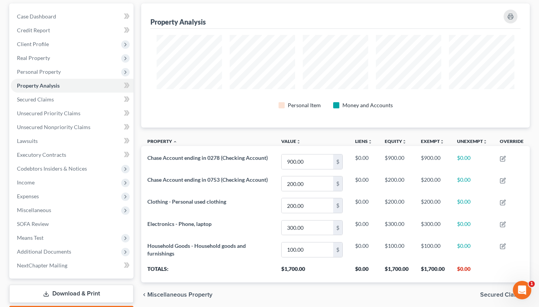
scroll to position [25, 0]
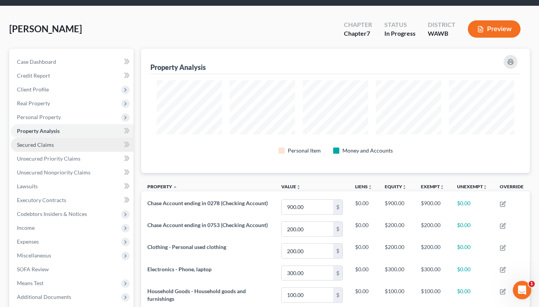
click at [72, 148] on link "Secured Claims" at bounding box center [72, 145] width 123 height 14
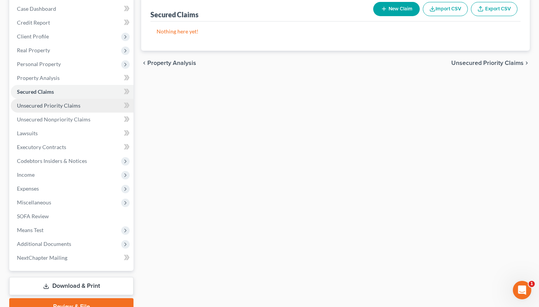
click at [85, 100] on link "Unsecured Priority Claims" at bounding box center [72, 106] width 123 height 14
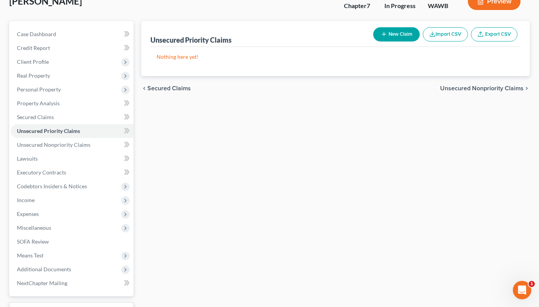
scroll to position [115, 0]
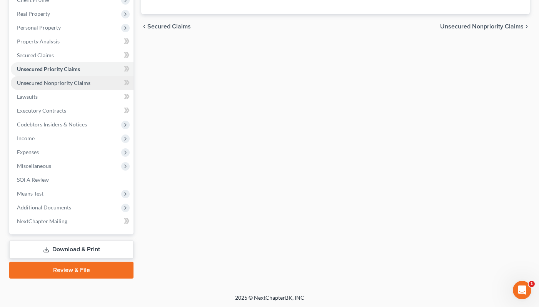
click at [88, 80] on span "Unsecured Nonpriority Claims" at bounding box center [53, 83] width 73 height 7
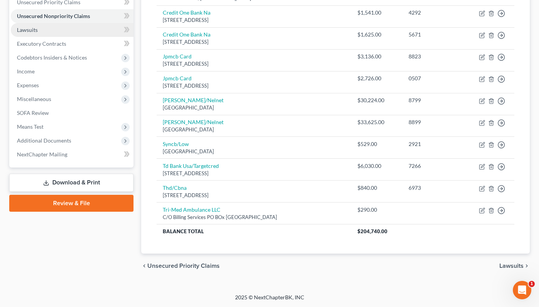
click at [83, 32] on link "Lawsuits" at bounding box center [72, 30] width 123 height 14
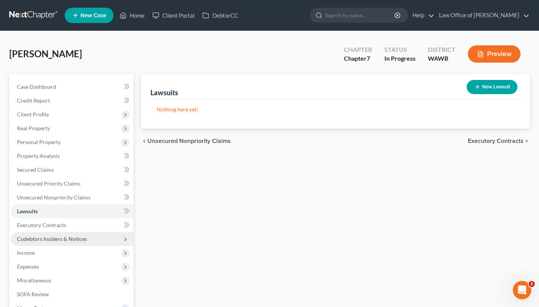
click at [90, 234] on span "Codebtors Insiders & Notices" at bounding box center [72, 239] width 123 height 14
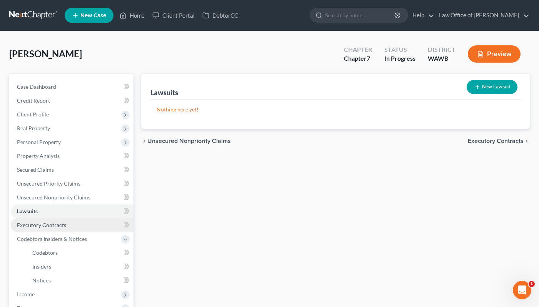
click at [88, 230] on link "Executory Contracts" at bounding box center [72, 225] width 123 height 14
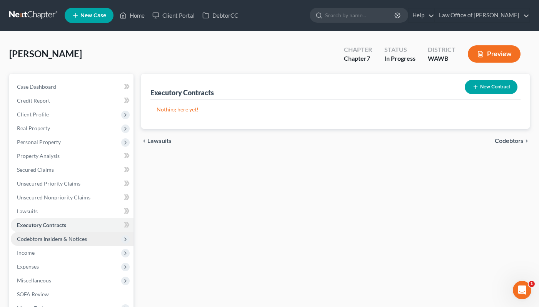
click at [90, 242] on span "Codebtors Insiders & Notices" at bounding box center [72, 239] width 123 height 14
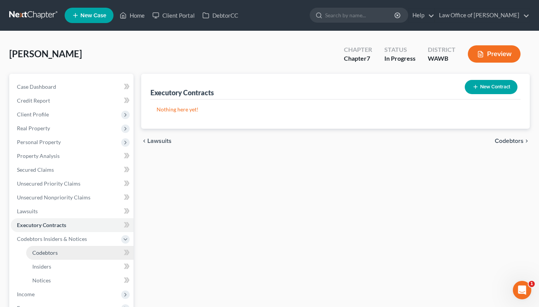
click at [90, 258] on link "Codebtors" at bounding box center [79, 253] width 107 height 14
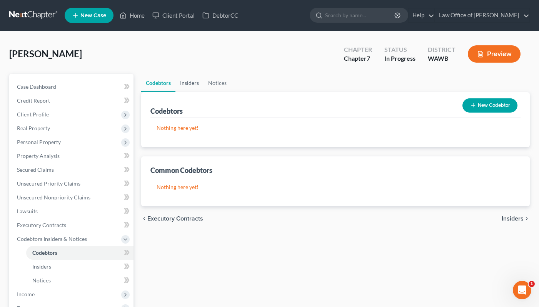
click at [193, 80] on link "Insiders" at bounding box center [189, 83] width 28 height 18
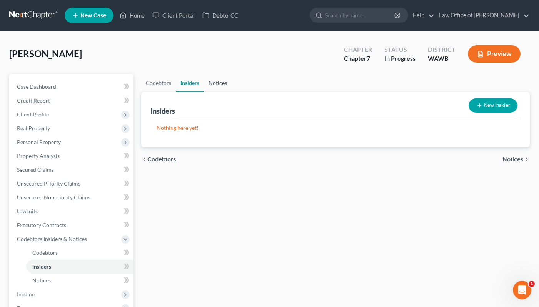
click at [219, 82] on link "Notices" at bounding box center [218, 83] width 28 height 18
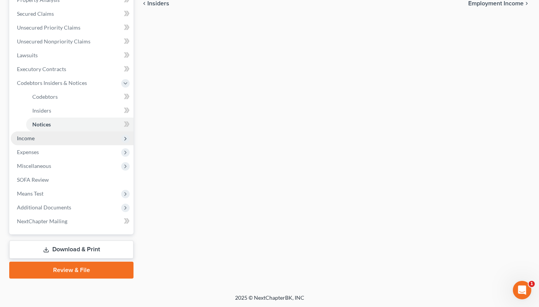
click at [100, 140] on span "Income" at bounding box center [72, 139] width 123 height 14
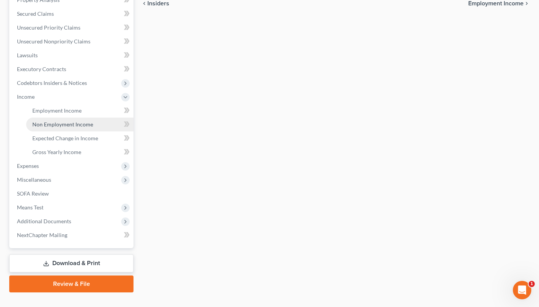
click at [95, 118] on link "Non Employment Income" at bounding box center [79, 125] width 107 height 14
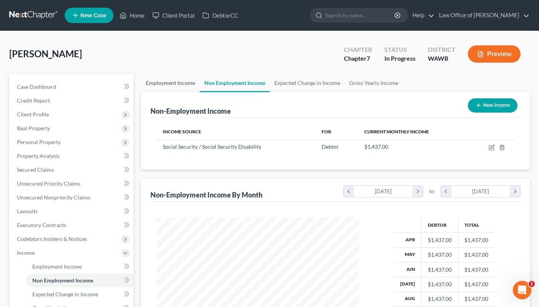
click at [159, 89] on link "Employment Income" at bounding box center [170, 83] width 58 height 18
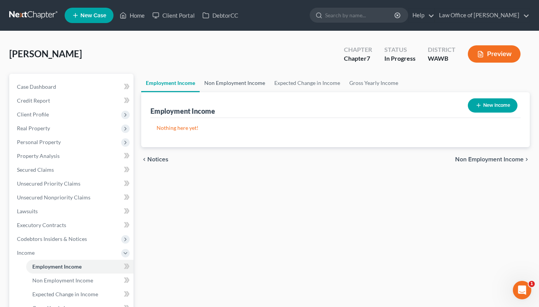
click at [213, 87] on link "Non Employment Income" at bounding box center [235, 83] width 70 height 18
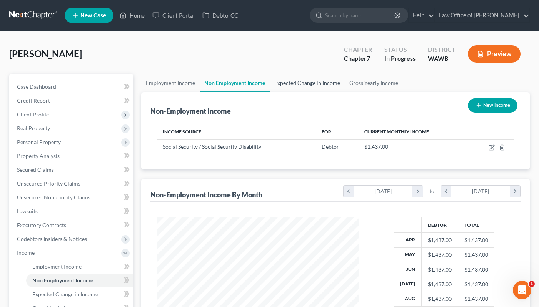
click at [283, 87] on link "Expected Change in Income" at bounding box center [307, 83] width 75 height 18
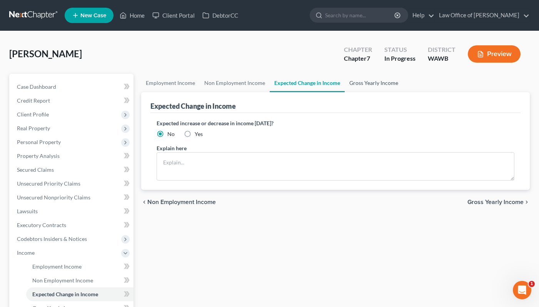
click at [348, 80] on link "Gross Yearly Income" at bounding box center [374, 83] width 58 height 18
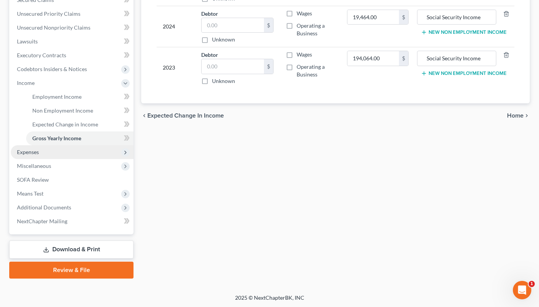
click at [109, 153] on span "Expenses" at bounding box center [72, 152] width 123 height 14
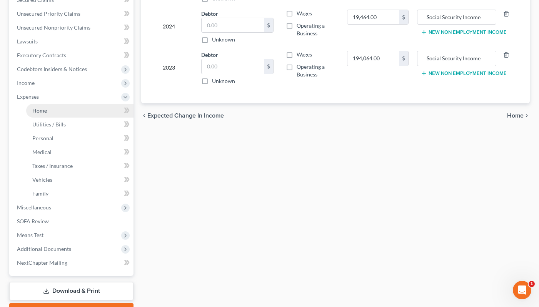
click at [85, 112] on link "Home" at bounding box center [79, 111] width 107 height 14
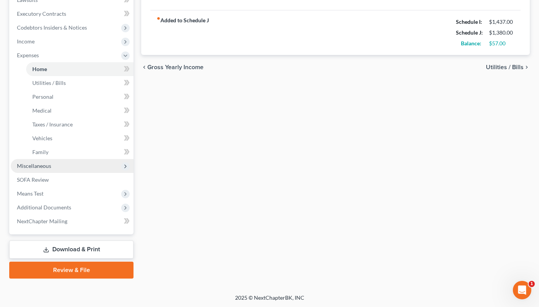
click at [86, 168] on span "Miscellaneous" at bounding box center [72, 166] width 123 height 14
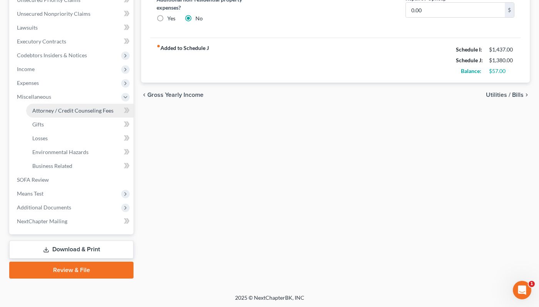
click at [82, 112] on span "Attorney / Credit Counseling Fees" at bounding box center [72, 110] width 81 height 7
select select "0"
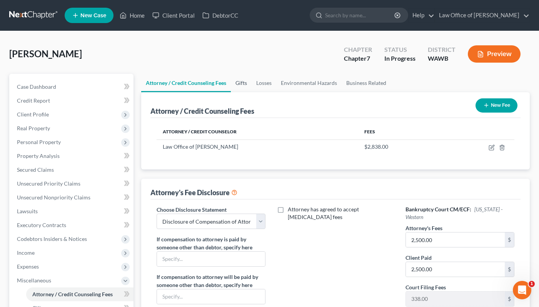
click at [245, 87] on link "Gifts" at bounding box center [241, 83] width 21 height 18
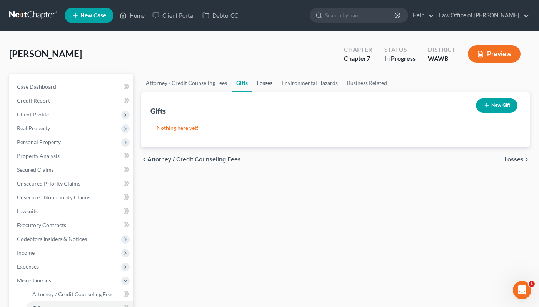
click at [263, 86] on link "Losses" at bounding box center [264, 83] width 25 height 18
click at [293, 85] on link "Environmental Hazards" at bounding box center [309, 83] width 65 height 18
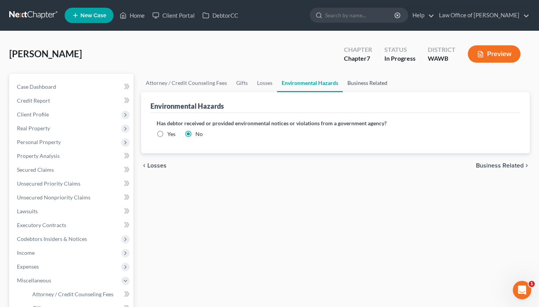
click at [350, 85] on link "Business Related" at bounding box center [367, 83] width 49 height 18
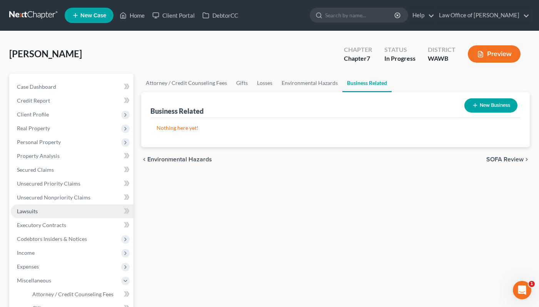
click at [103, 205] on link "Lawsuits" at bounding box center [72, 212] width 123 height 14
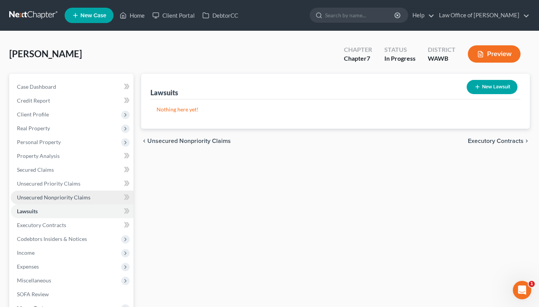
click at [103, 199] on link "Unsecured Nonpriority Claims" at bounding box center [72, 198] width 123 height 14
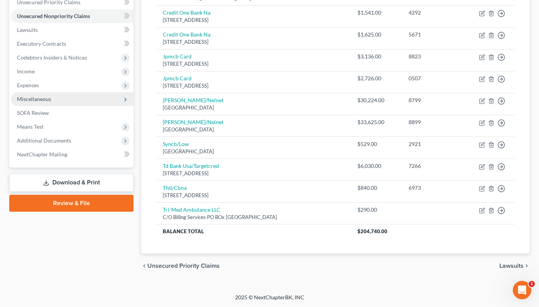
click at [74, 102] on span "Miscellaneous" at bounding box center [72, 99] width 123 height 14
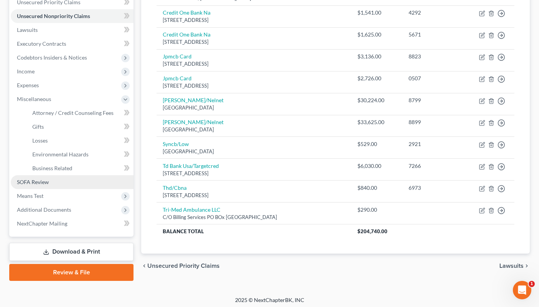
click at [67, 181] on link "SOFA Review" at bounding box center [72, 182] width 123 height 14
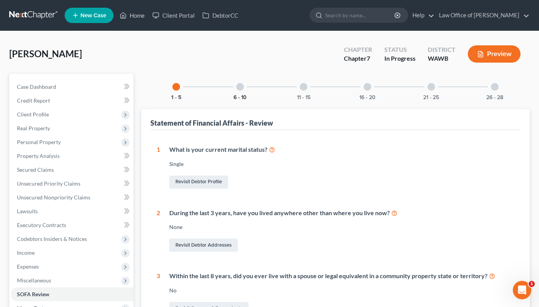
click at [239, 96] on button "6 - 10" at bounding box center [239, 97] width 13 height 5
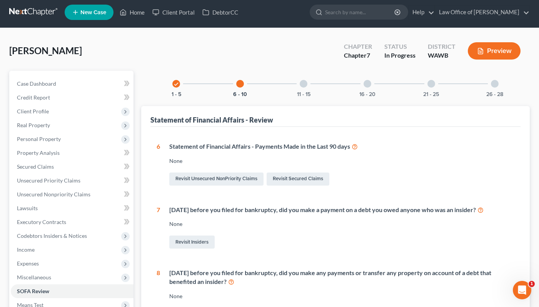
click at [170, 87] on div "check 1 - 5" at bounding box center [176, 84] width 26 height 26
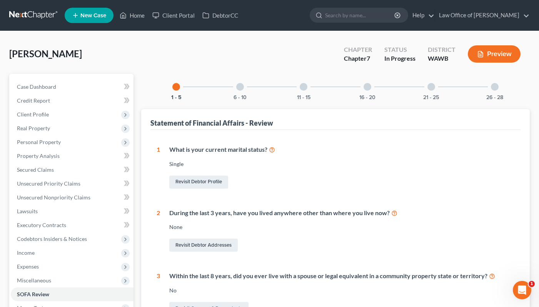
click at [305, 90] on div at bounding box center [304, 87] width 8 height 8
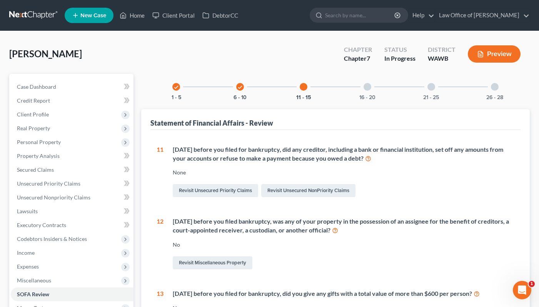
click at [368, 87] on div at bounding box center [367, 87] width 8 height 8
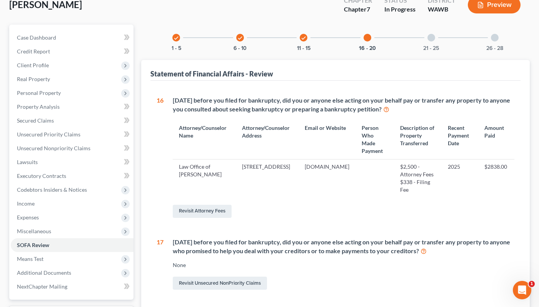
click at [423, 37] on div "21 - 25" at bounding box center [431, 38] width 26 height 26
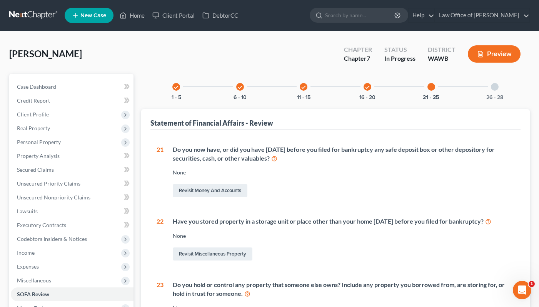
click at [491, 87] on div at bounding box center [495, 87] width 8 height 8
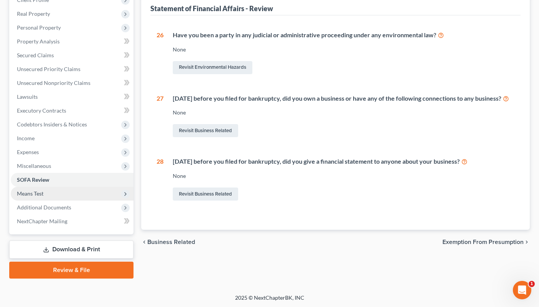
click at [108, 196] on span "Means Test" at bounding box center [72, 194] width 123 height 14
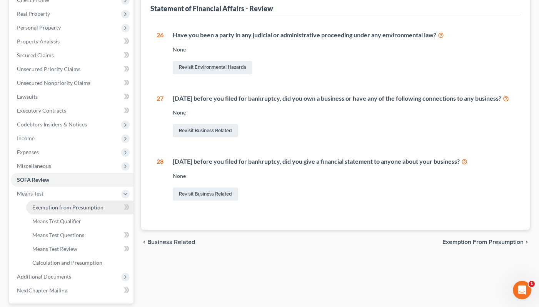
click at [99, 205] on span "Exemption from Presumption" at bounding box center [67, 207] width 71 height 7
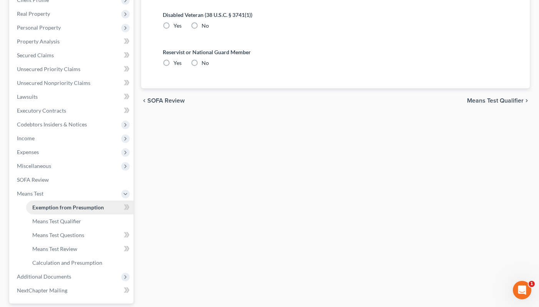
radio input "true"
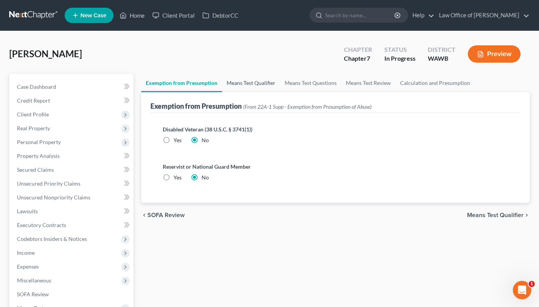
click at [259, 83] on link "Means Test Qualifier" at bounding box center [251, 83] width 58 height 18
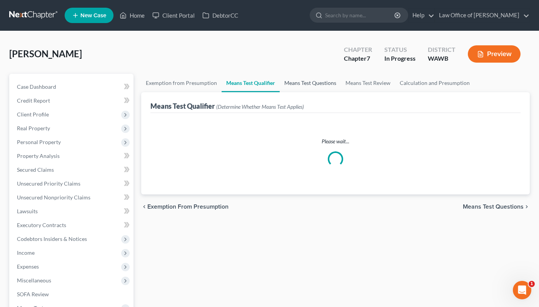
click at [299, 83] on link "Means Test Questions" at bounding box center [310, 83] width 61 height 18
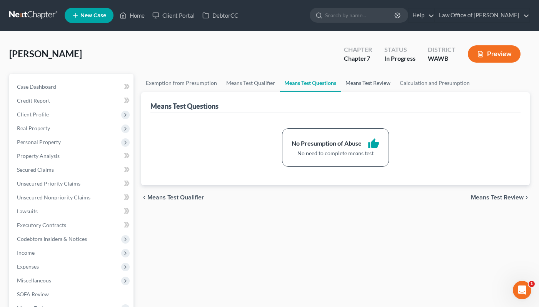
click at [366, 85] on link "Means Test Review" at bounding box center [368, 83] width 54 height 18
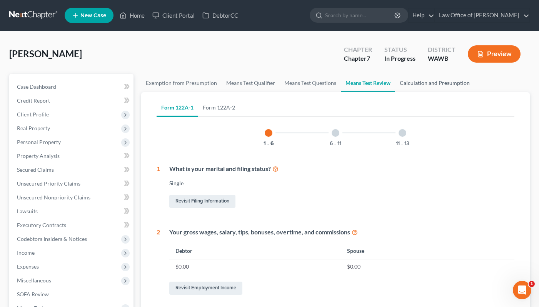
click at [428, 85] on link "Calculation and Presumption" at bounding box center [434, 83] width 79 height 18
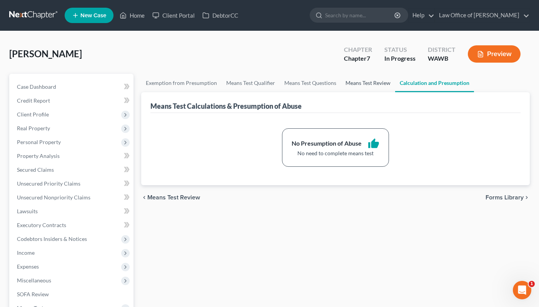
click at [373, 83] on link "Means Test Review" at bounding box center [368, 83] width 54 height 18
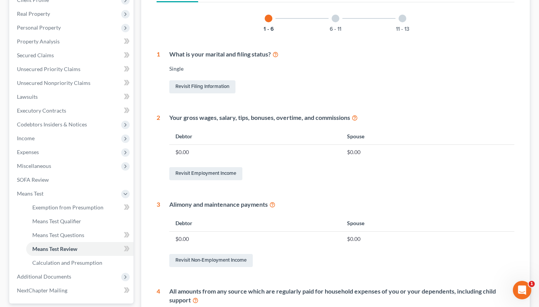
scroll to position [25, 0]
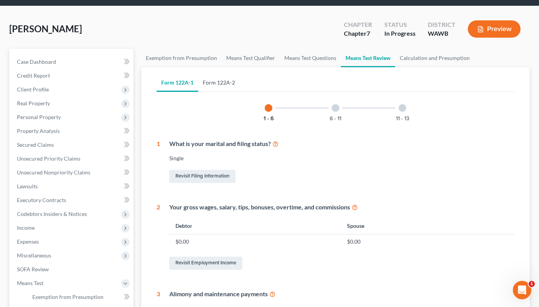
click at [224, 82] on link "Form 122A-2" at bounding box center [219, 82] width 42 height 18
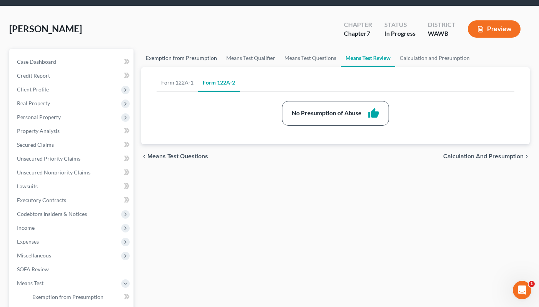
click at [188, 60] on link "Exemption from Presumption" at bounding box center [181, 58] width 80 height 18
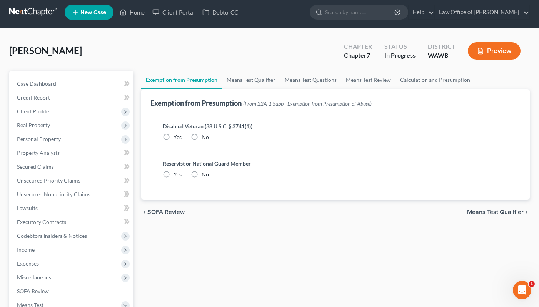
radio input "true"
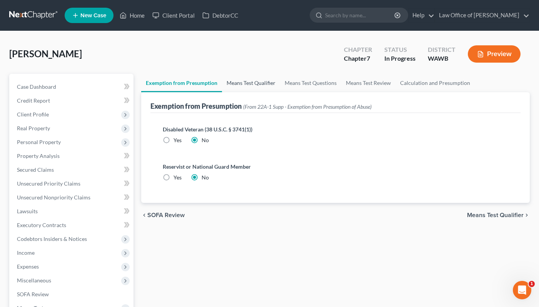
click at [240, 83] on link "Means Test Qualifier" at bounding box center [251, 83] width 58 height 18
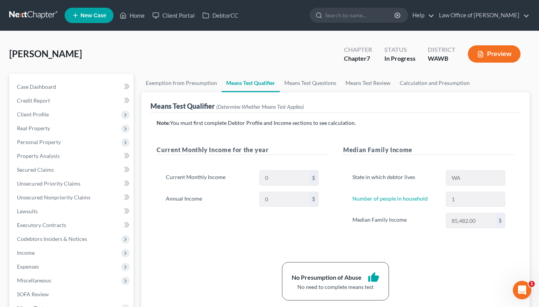
click at [481, 56] on icon "button" at bounding box center [480, 54] width 7 height 7
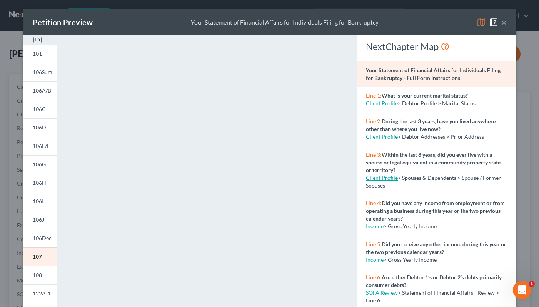
click at [482, 24] on img at bounding box center [481, 22] width 9 height 9
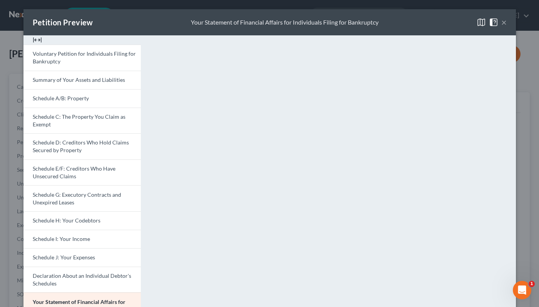
click at [505, 22] on button "×" at bounding box center [503, 22] width 5 height 9
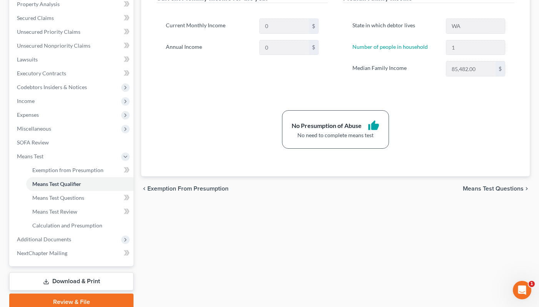
scroll to position [184, 0]
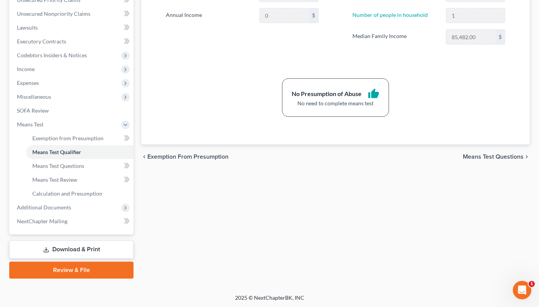
click at [77, 250] on link "Download & Print" at bounding box center [71, 250] width 124 height 18
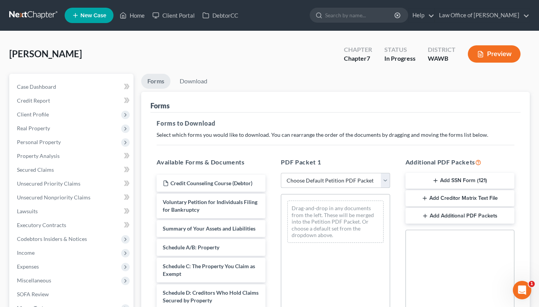
click at [327, 178] on select "Choose Default Petition PDF Packet Complete Bankruptcy Petition (all forms and …" at bounding box center [335, 180] width 109 height 15
select select "0"
click at [281, 173] on select "Choose Default Petition PDF Packet Complete Bankruptcy Petition (all forms and …" at bounding box center [335, 180] width 109 height 15
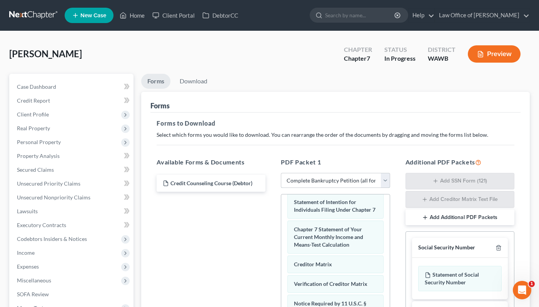
scroll to position [168, 0]
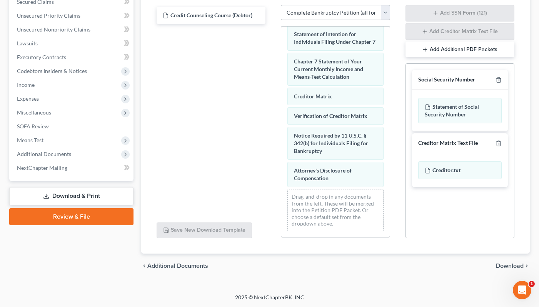
click at [508, 268] on span "Download" at bounding box center [510, 266] width 28 height 6
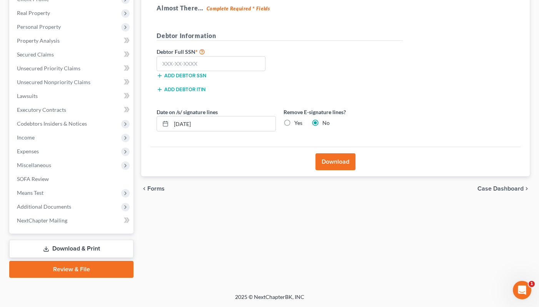
scroll to position [115, 0]
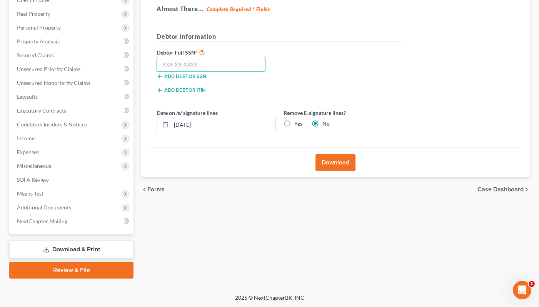
click at [205, 65] on input "text" at bounding box center [211, 64] width 109 height 15
type input "520-94-2488"
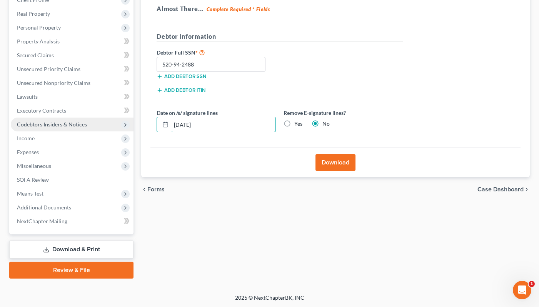
drag, startPoint x: 221, startPoint y: 125, endPoint x: 109, endPoint y: 123, distance: 111.6
click at [113, 124] on div "Petition Navigation Case Dashboard Payments Invoices Payments Payments Credit R…" at bounding box center [269, 119] width 528 height 320
click at [294, 121] on label "Yes" at bounding box center [298, 124] width 8 height 8
click at [297, 121] on input "Yes" at bounding box center [299, 122] width 5 height 5
radio input "true"
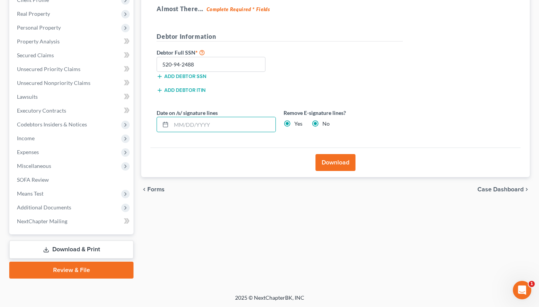
radio input "false"
click at [336, 171] on div "Download" at bounding box center [335, 163] width 370 height 30
click at [337, 163] on button "Download" at bounding box center [335, 162] width 40 height 17
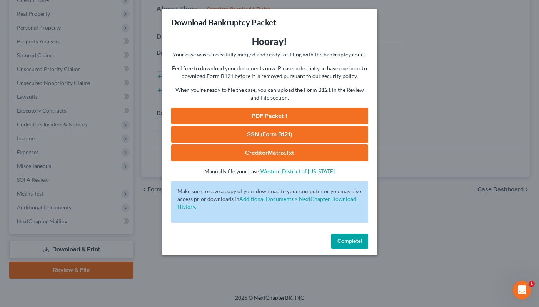
click at [261, 108] on link "PDF Packet 1" at bounding box center [269, 116] width 197 height 17
click at [305, 133] on link "SSN (Form B121)" at bounding box center [269, 134] width 197 height 17
click at [289, 152] on link "CreditorMatrix.txt" at bounding box center [269, 153] width 197 height 17
click at [347, 241] on span "Complete!" at bounding box center [349, 241] width 25 height 7
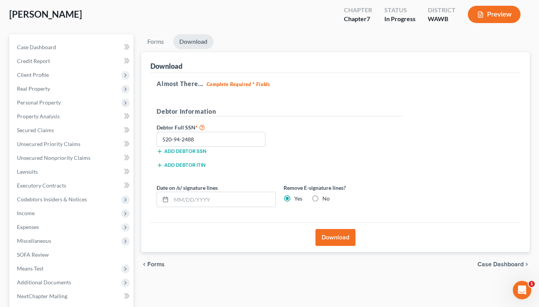
scroll to position [0, 0]
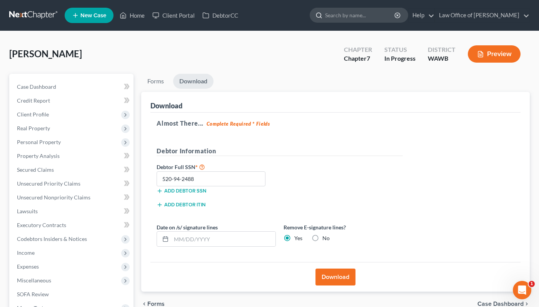
click at [383, 16] on input "search" at bounding box center [360, 15] width 70 height 14
type input "[PERSON_NAME]"
click at [47, 23] on nav "Home New Case Client Portal DebtorCC Law Office of Lisa S. Tse lisa@lisatselaw.…" at bounding box center [269, 15] width 539 height 31
click at [43, 17] on link at bounding box center [33, 15] width 49 height 14
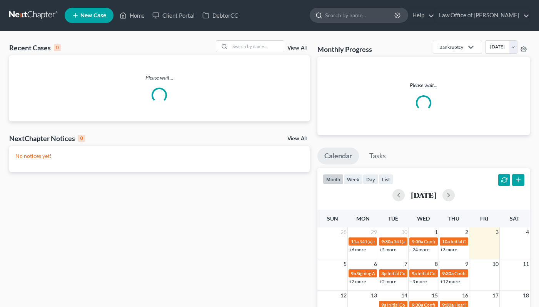
click at [378, 17] on input "search" at bounding box center [360, 15] width 70 height 14
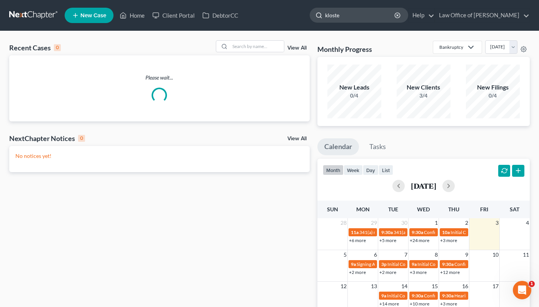
type input "[PERSON_NAME]"
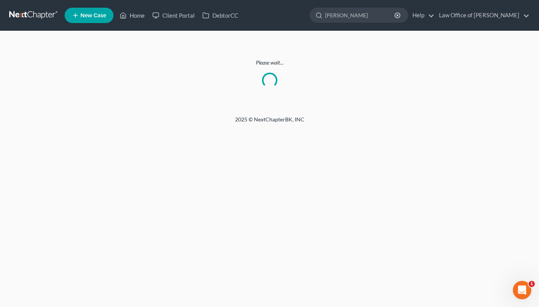
click at [42, 15] on link at bounding box center [33, 15] width 49 height 14
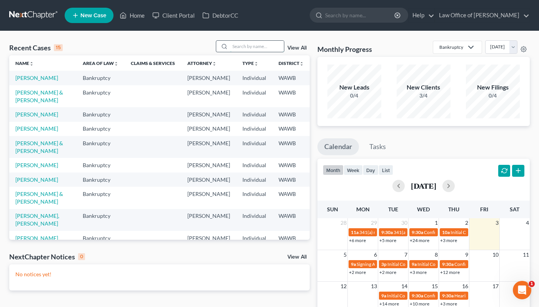
click at [252, 48] on input "search" at bounding box center [257, 46] width 54 height 11
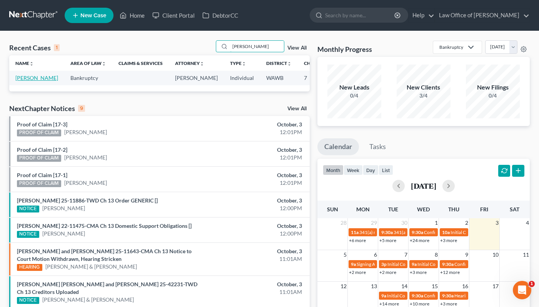
type input "[PERSON_NAME]"
click at [27, 78] on link "[PERSON_NAME]" at bounding box center [36, 78] width 43 height 7
select select "6"
